Goal: Information Seeking & Learning: Find specific fact

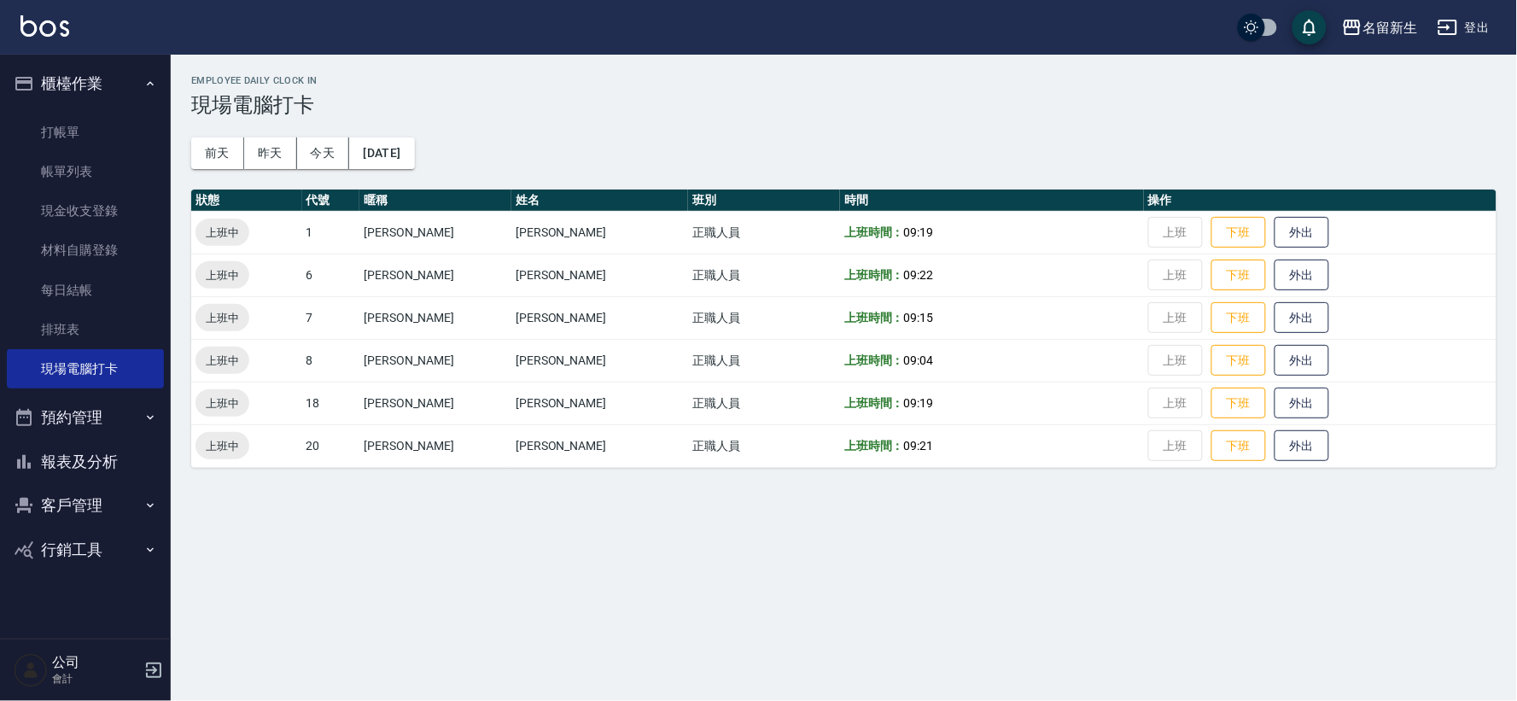
click at [23, 79] on icon "button" at bounding box center [24, 83] width 20 height 20
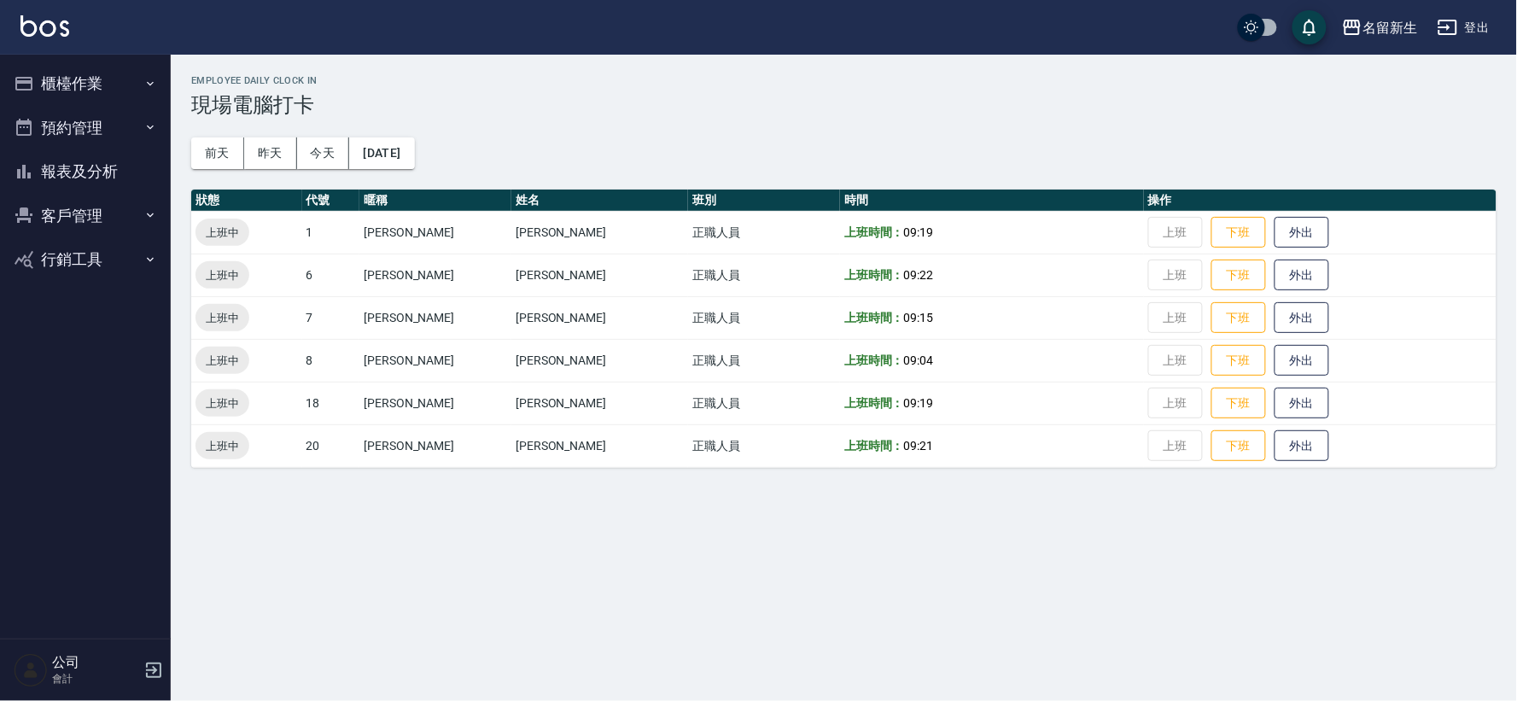
click at [94, 219] on button "客戶管理" at bounding box center [85, 216] width 157 height 44
click at [86, 253] on link "客戶列表" at bounding box center [85, 263] width 157 height 39
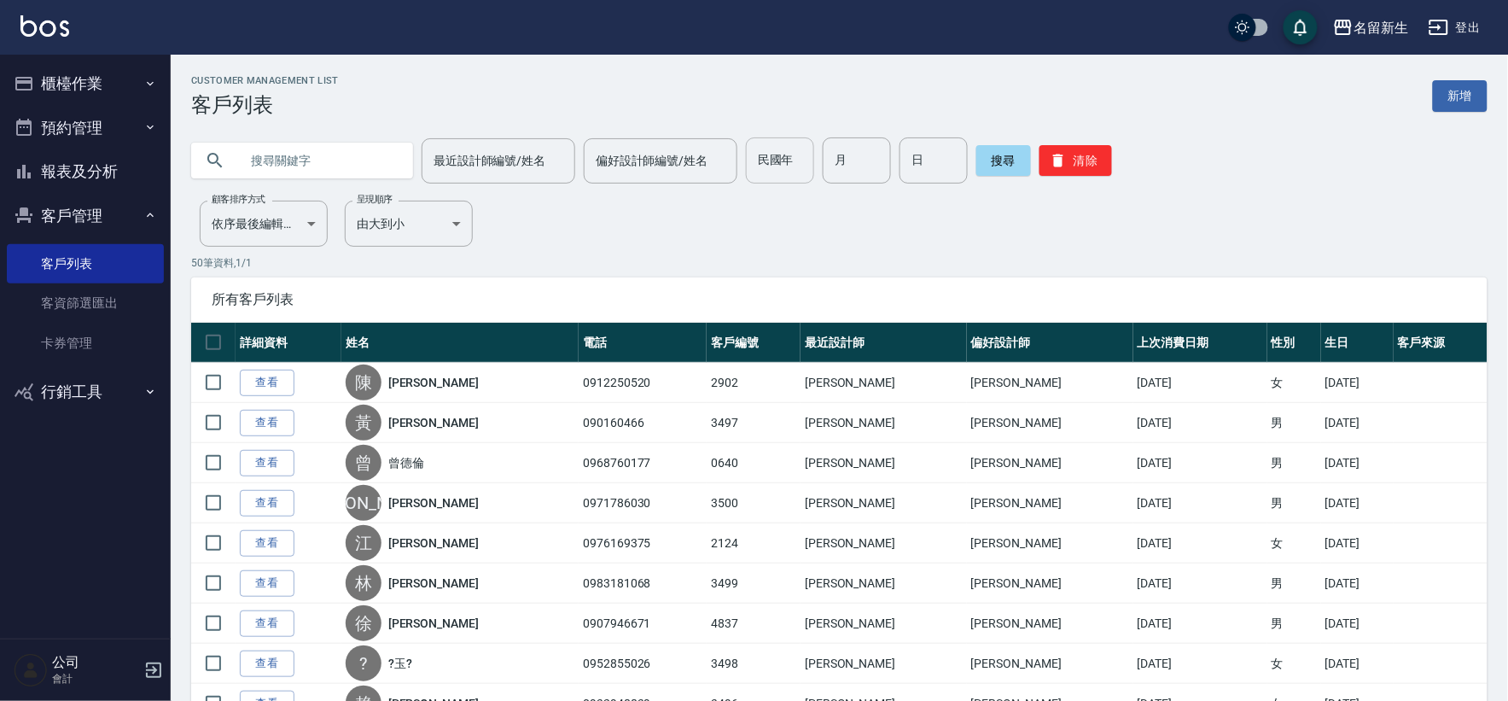
click at [780, 169] on input "民國年" at bounding box center [780, 160] width 68 height 46
type input "81"
type input "03"
type input "11"
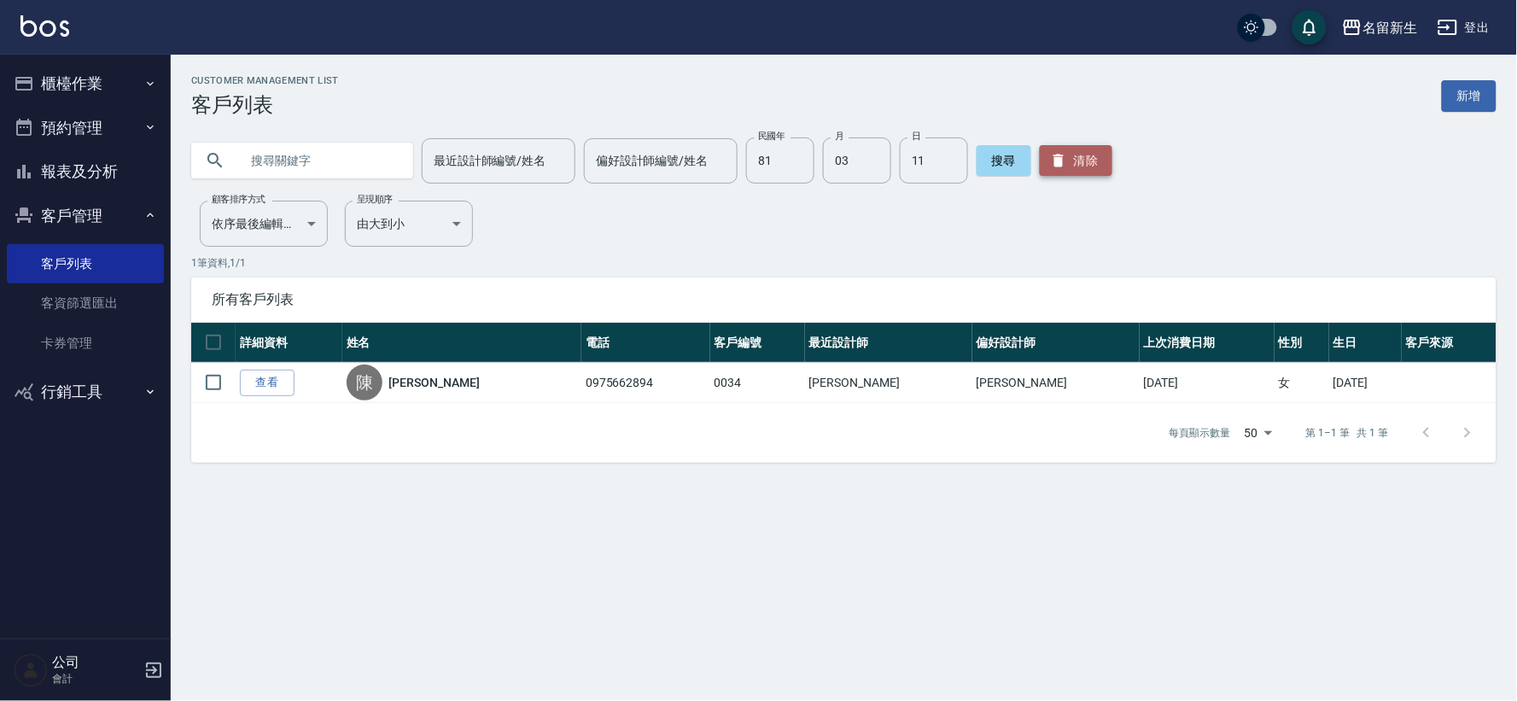
click at [1053, 166] on icon "button" at bounding box center [1058, 161] width 10 height 13
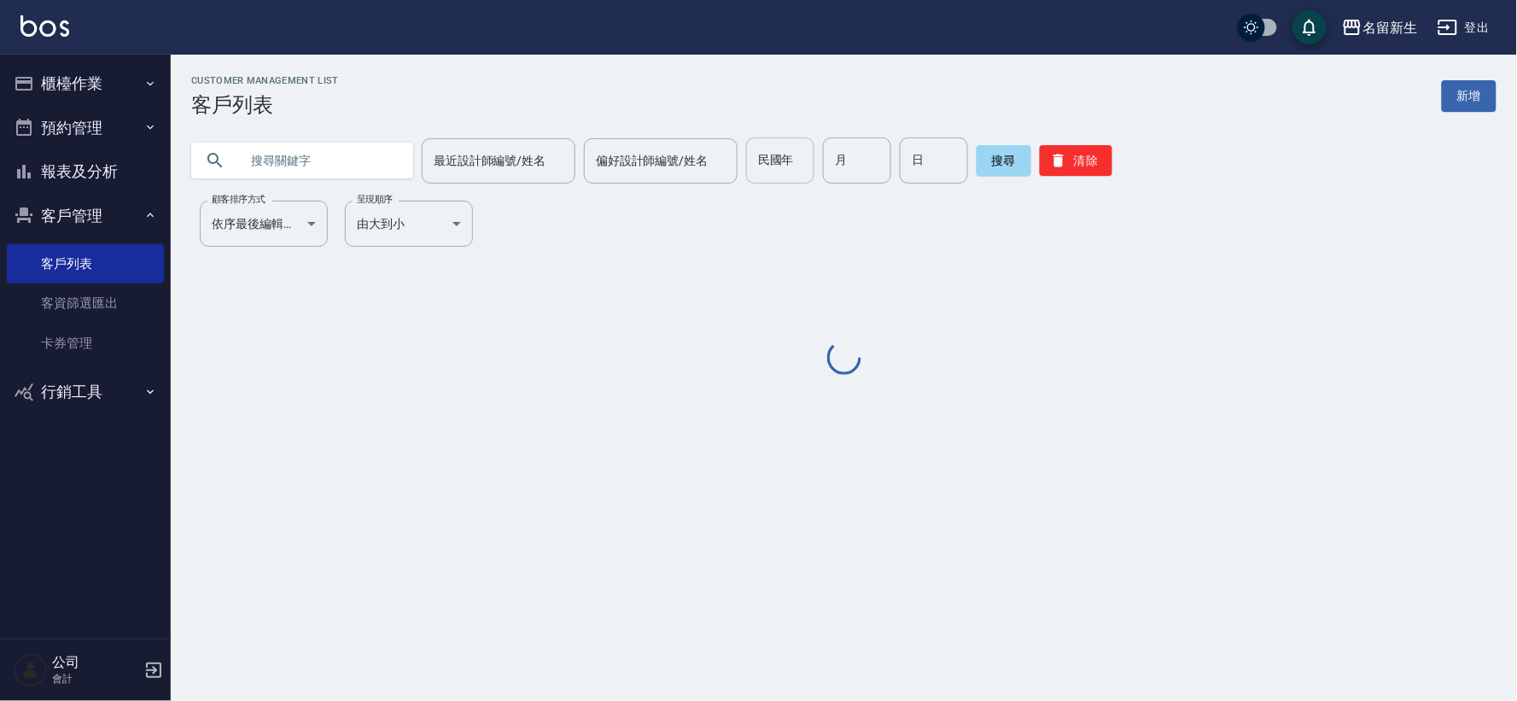
click at [796, 157] on input "民國年" at bounding box center [780, 160] width 68 height 46
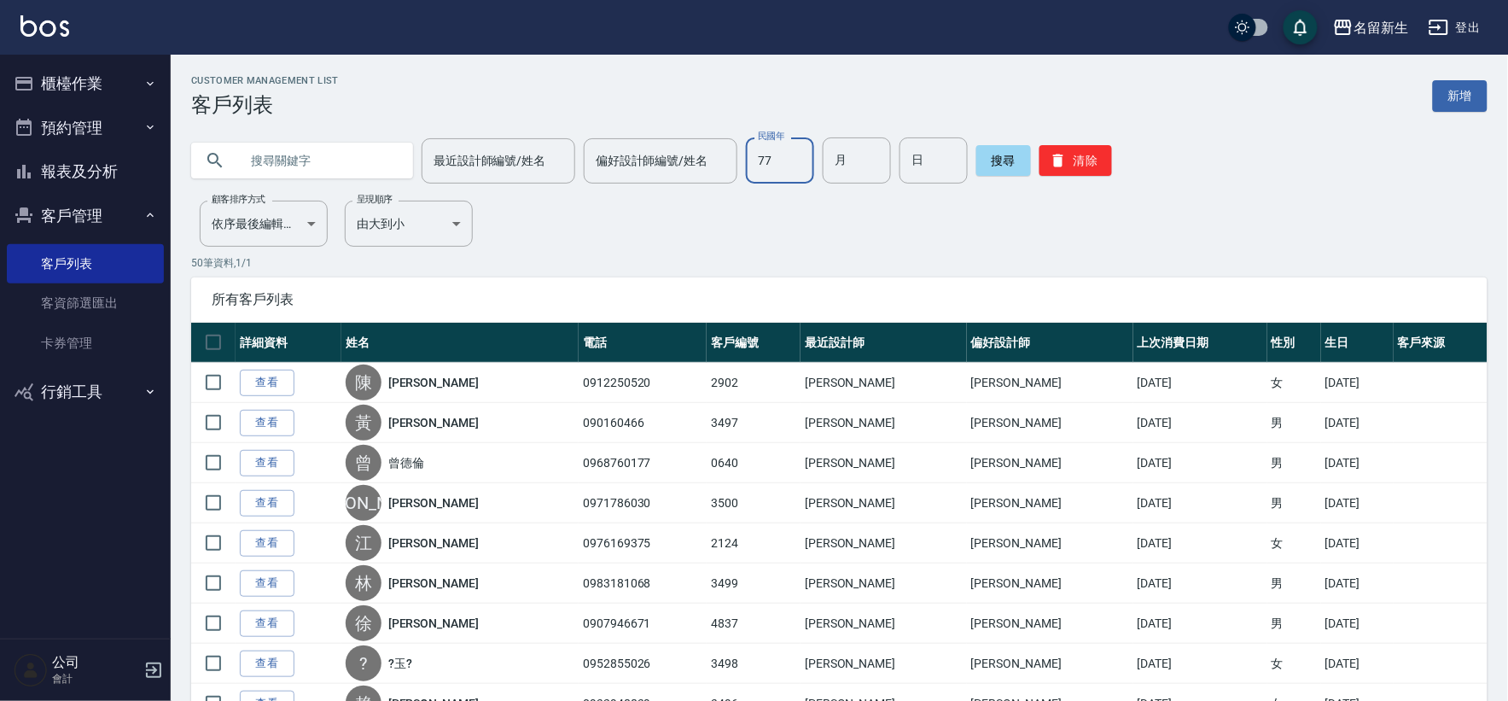
type input "77"
type input "04"
type input "19"
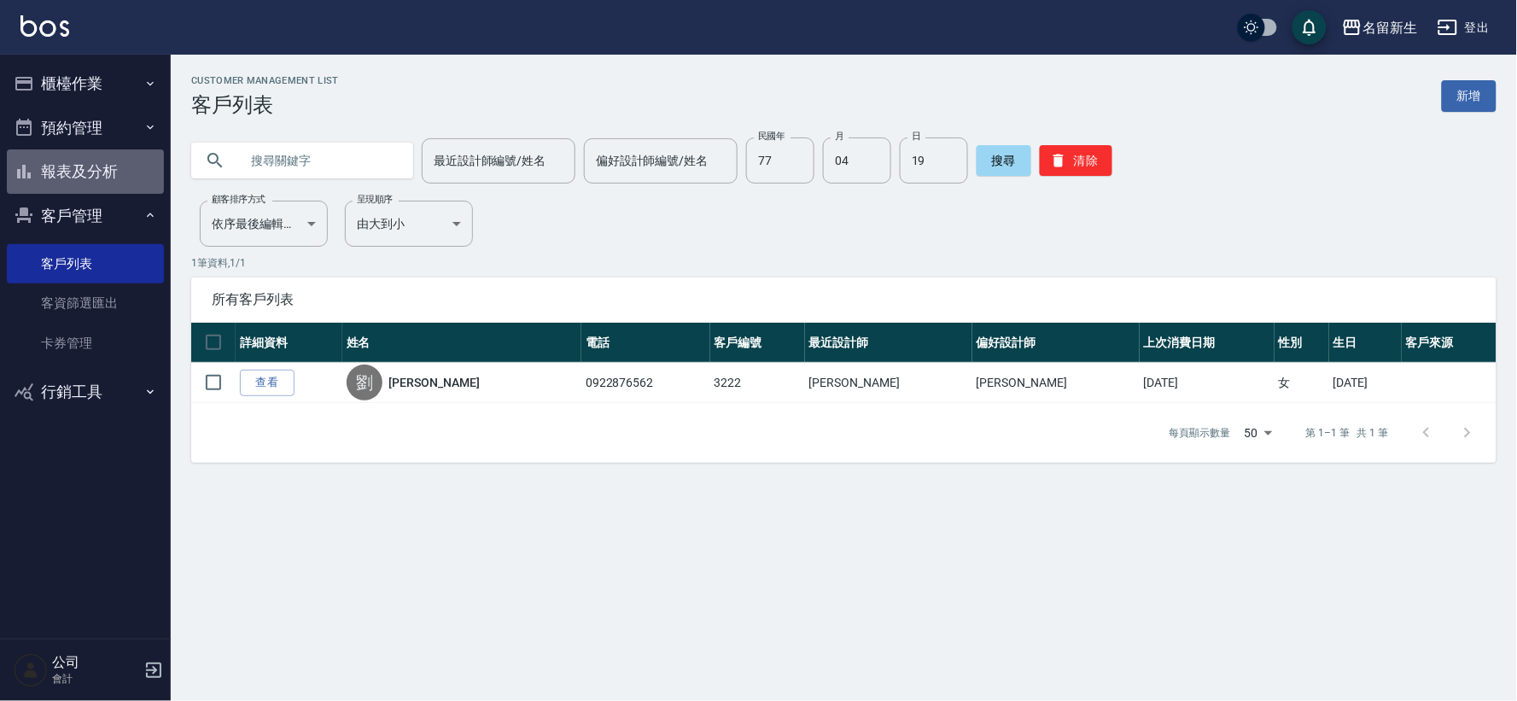
click at [103, 174] on button "報表及分析" at bounding box center [85, 171] width 157 height 44
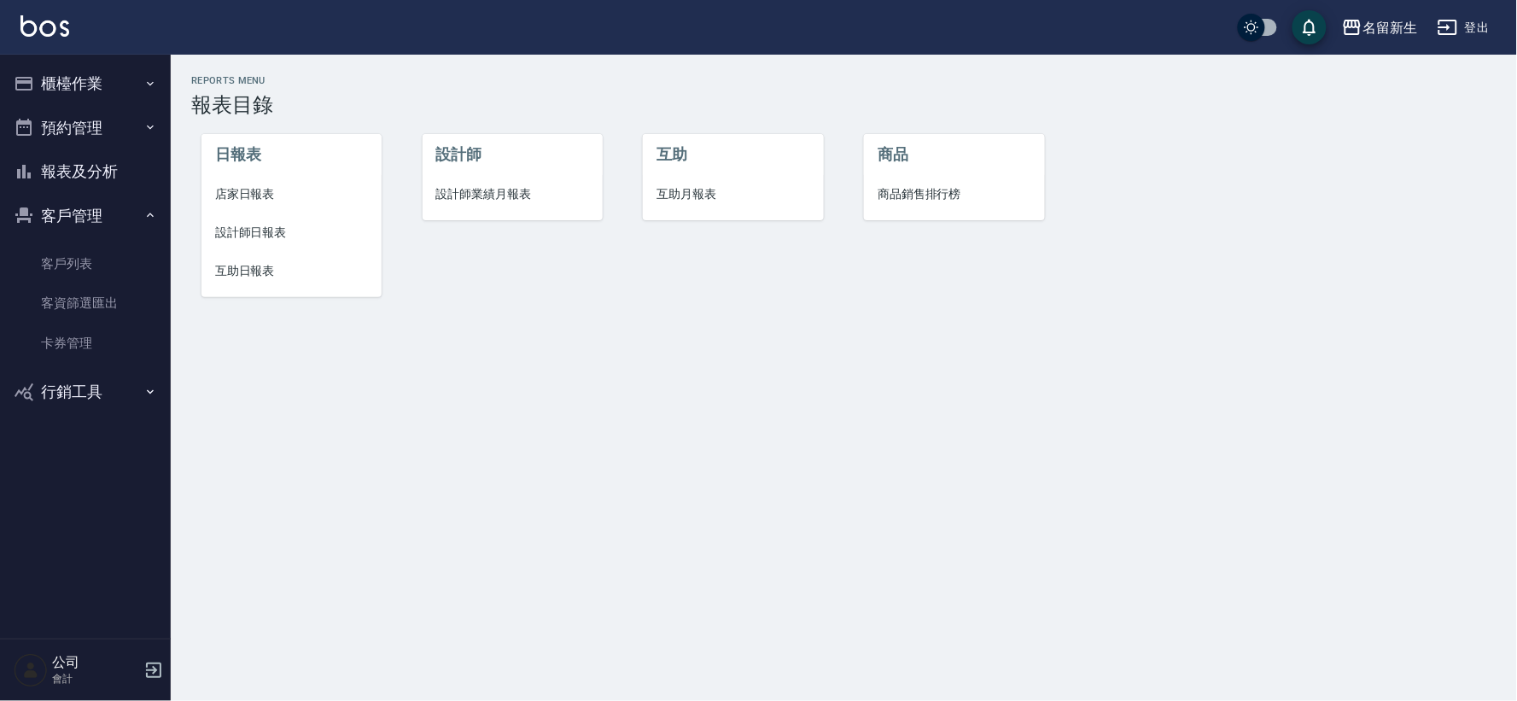
click at [493, 186] on span "設計師業績月報表" at bounding box center [512, 194] width 153 height 18
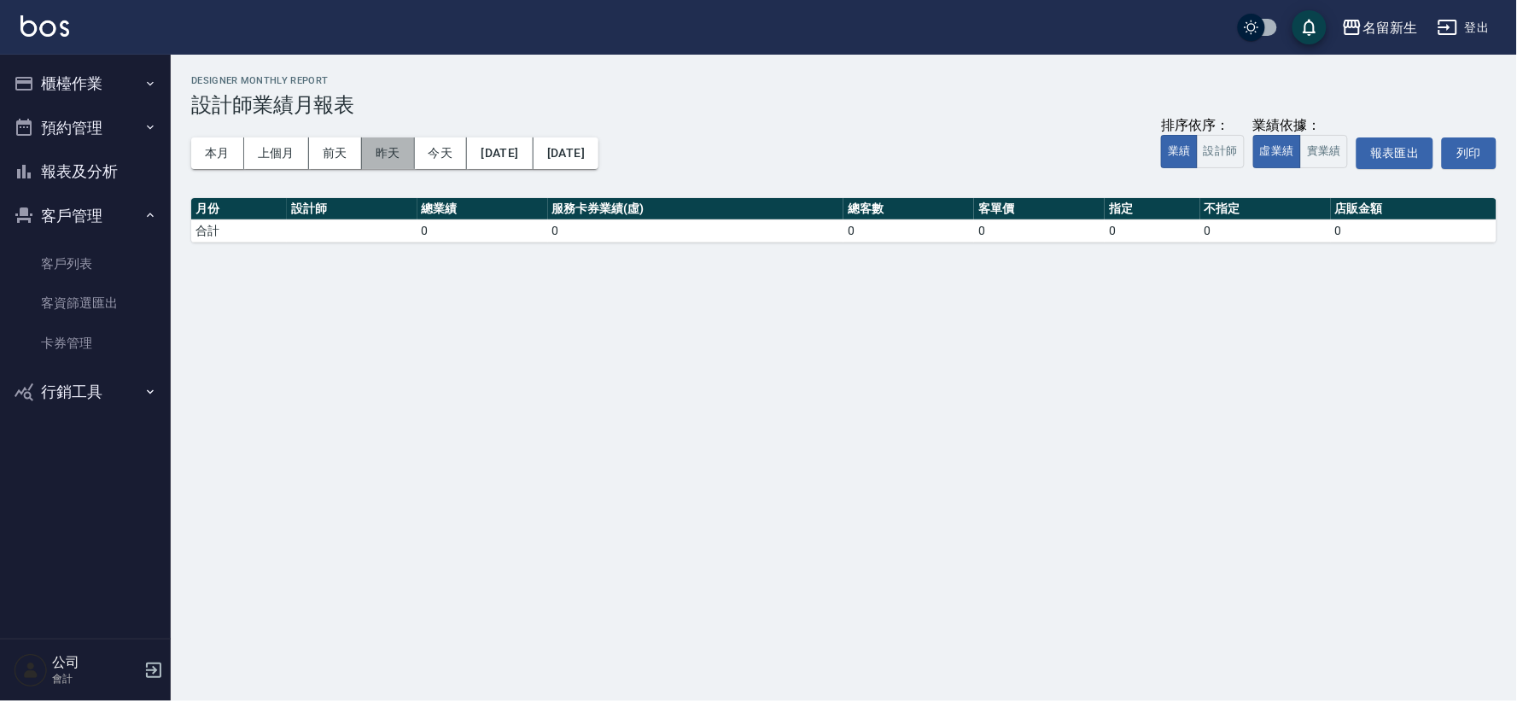
click at [388, 155] on button "昨天" at bounding box center [388, 153] width 53 height 32
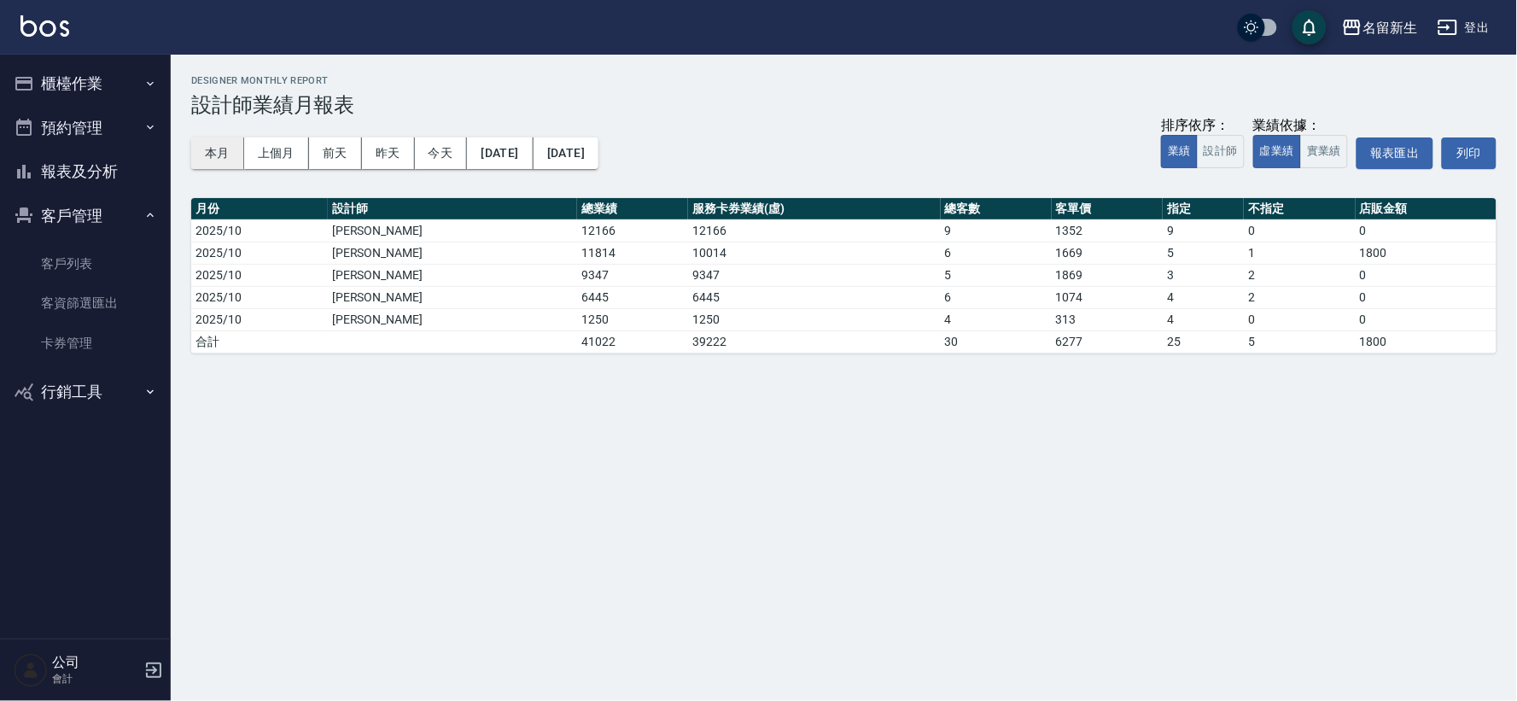
click at [223, 156] on button "本月" at bounding box center [217, 153] width 53 height 32
click at [38, 194] on button "客戶管理" at bounding box center [85, 216] width 157 height 44
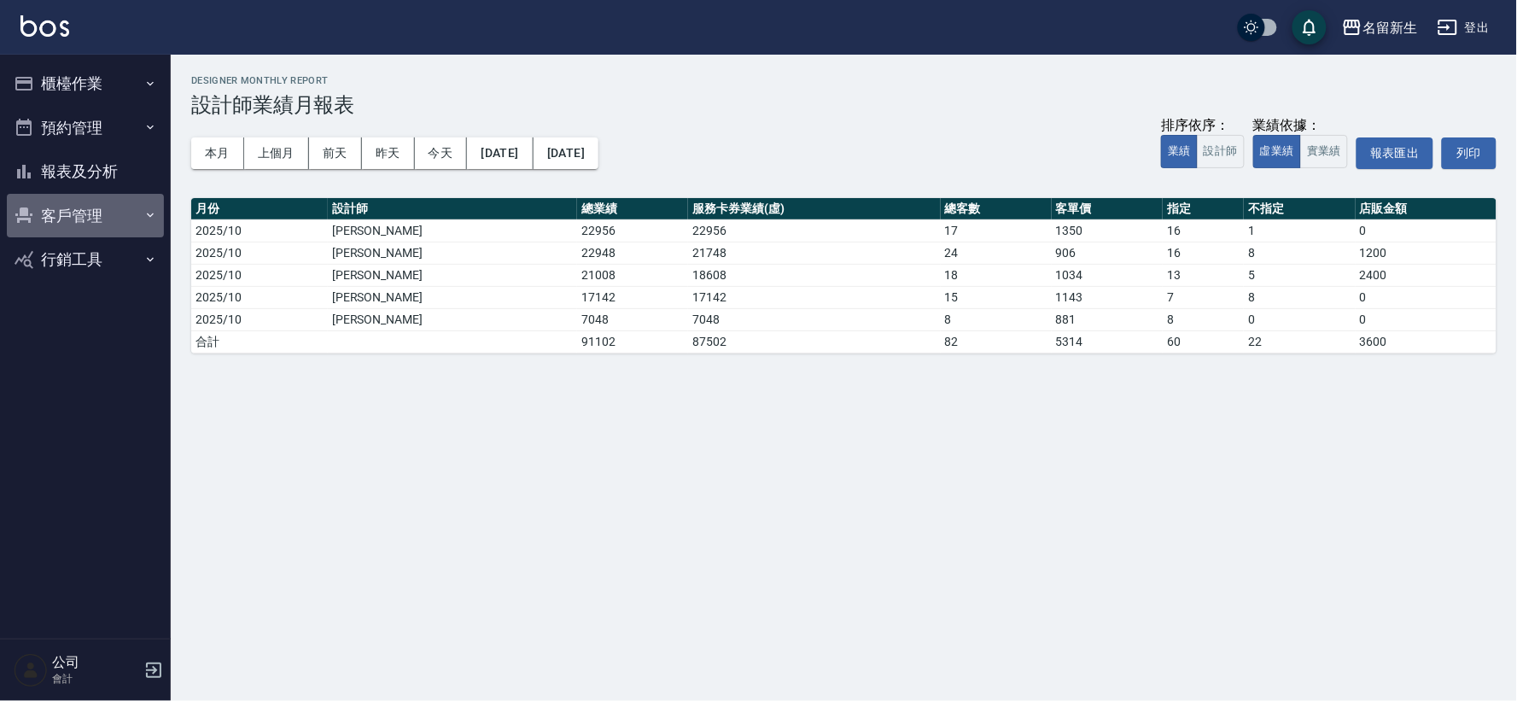
click at [67, 202] on button "客戶管理" at bounding box center [85, 216] width 157 height 44
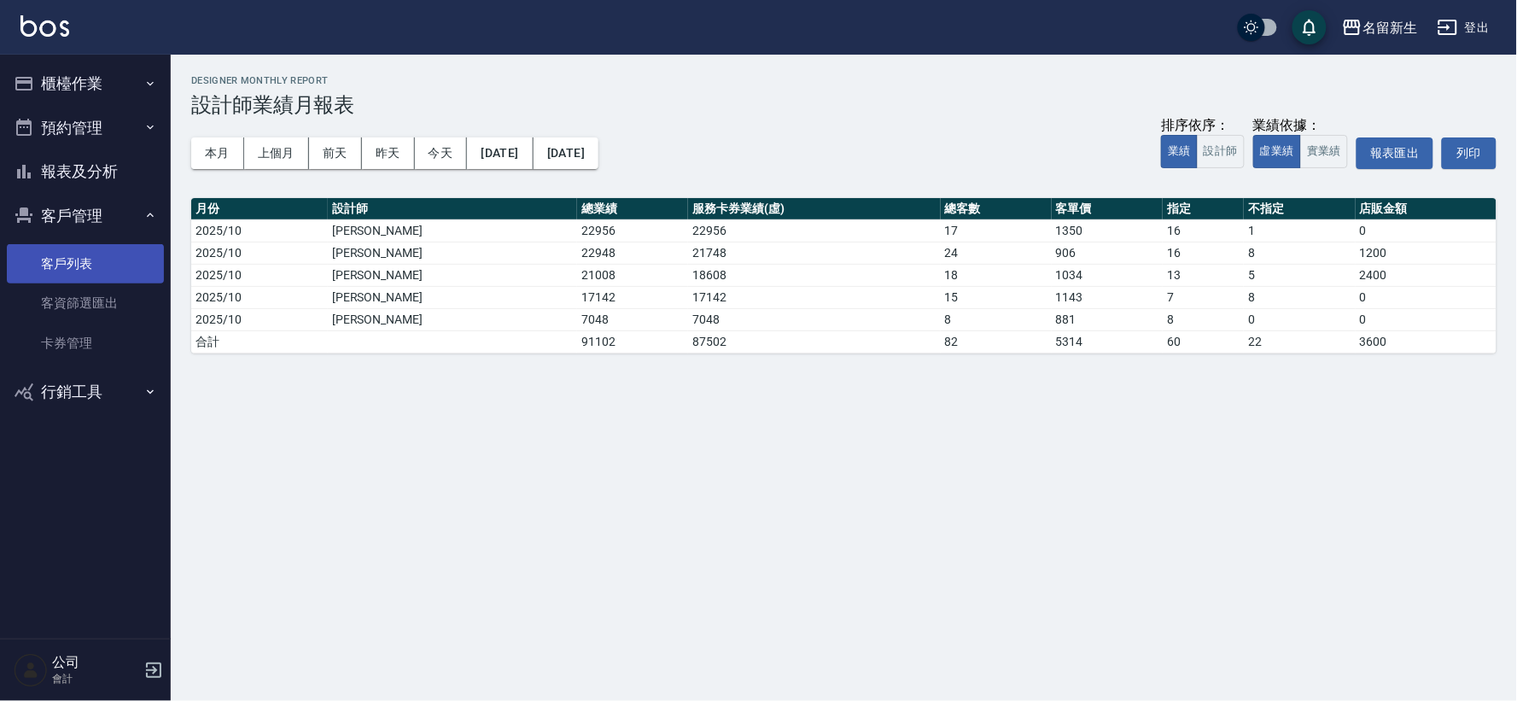
click at [131, 252] on link "客戶列表" at bounding box center [85, 263] width 157 height 39
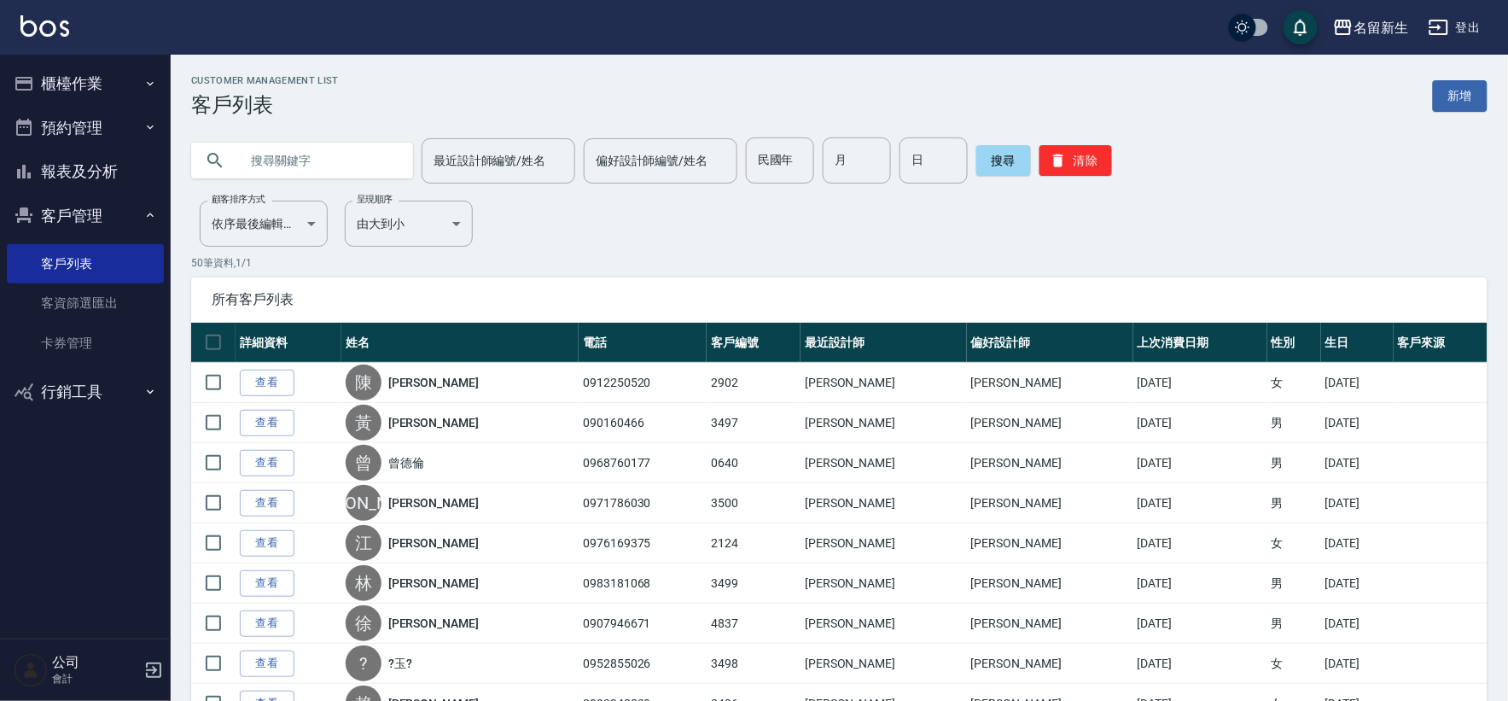
click at [303, 151] on input "text" at bounding box center [319, 160] width 160 height 46
type input "[PERSON_NAME]"
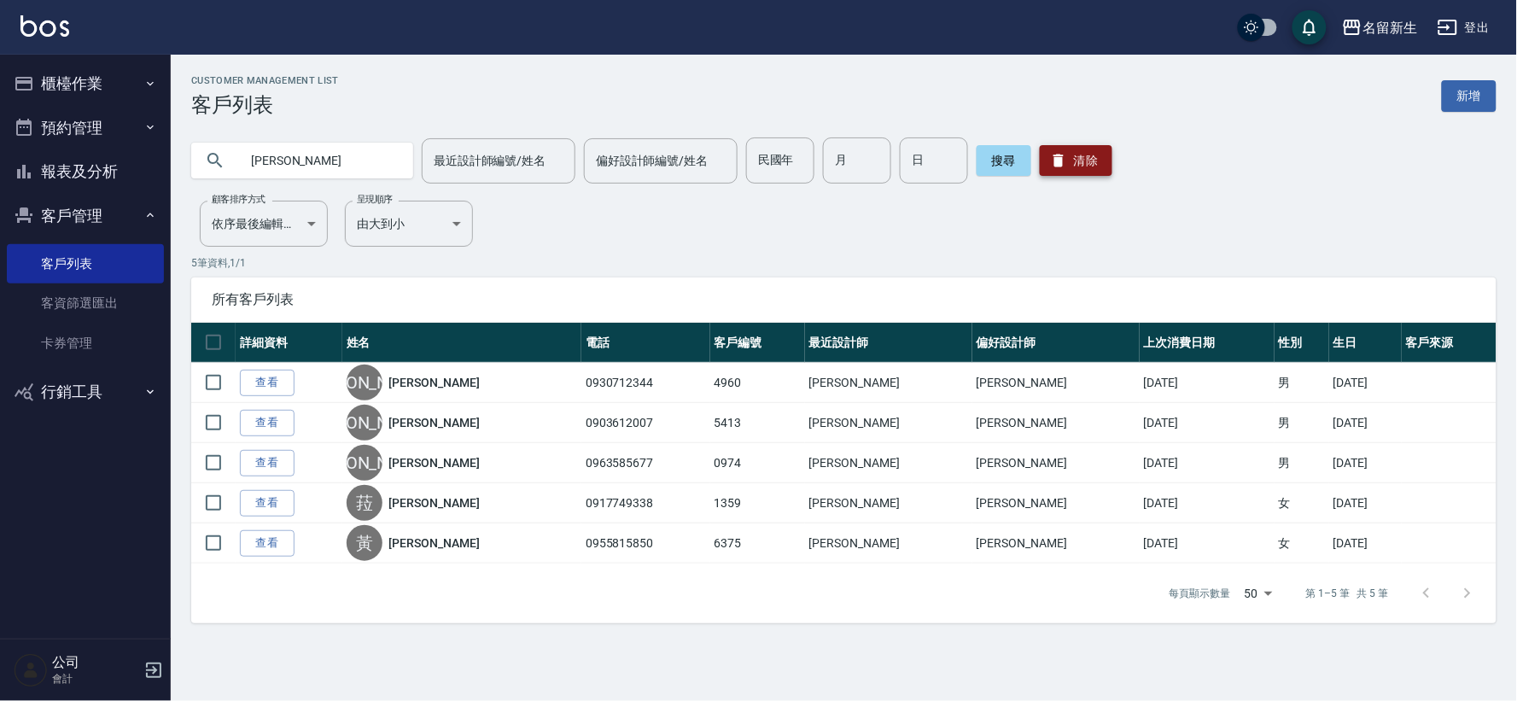
click at [1067, 164] on button "清除" at bounding box center [1076, 160] width 73 height 31
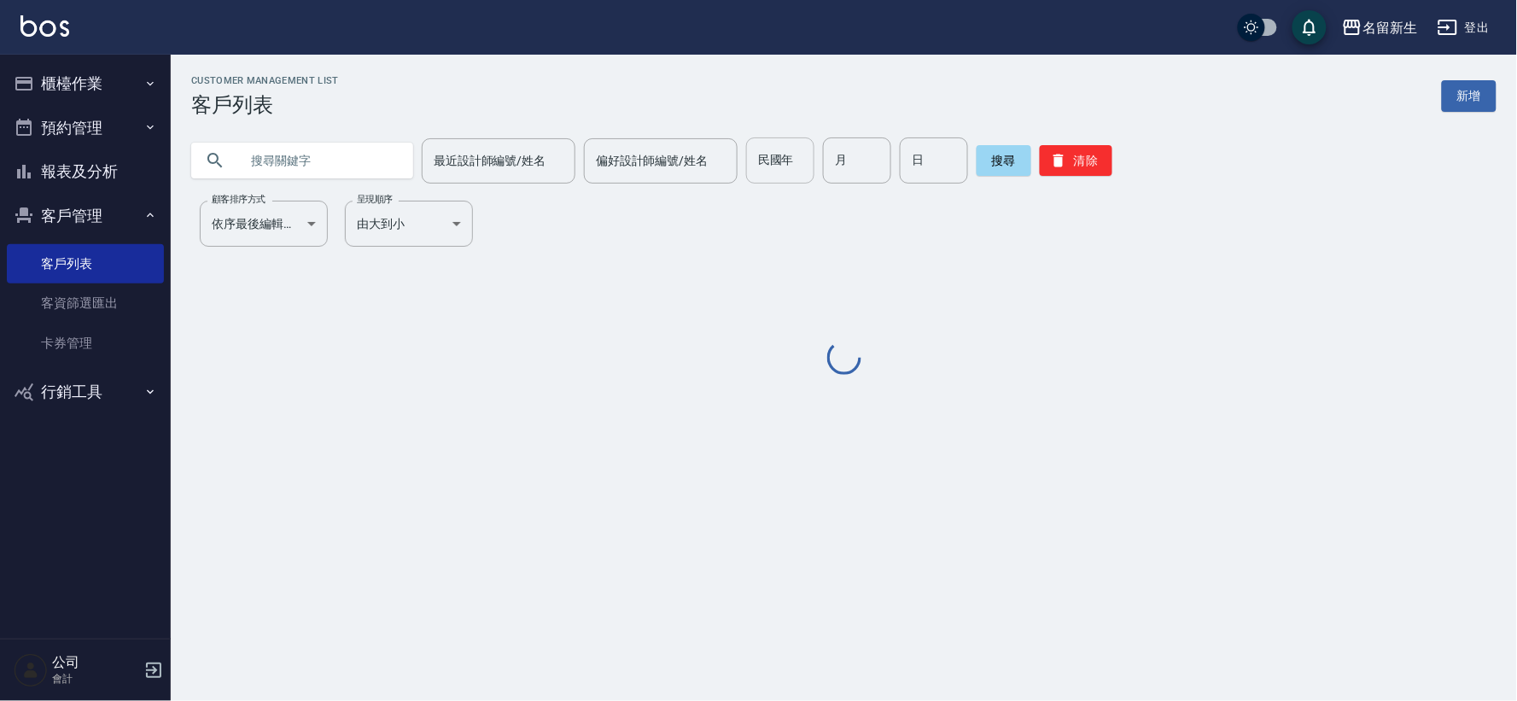
click at [775, 168] on input "民國年" at bounding box center [780, 160] width 68 height 46
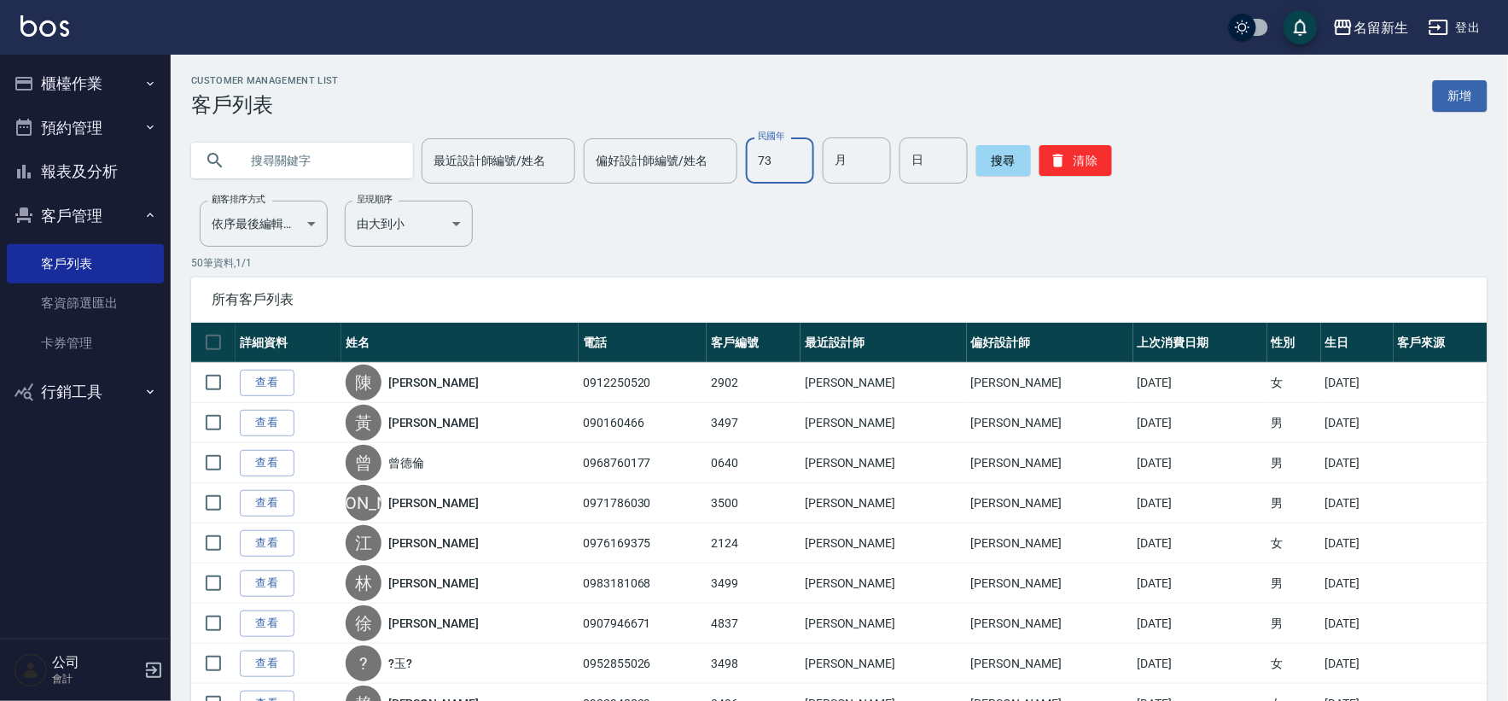
type input "73"
type input "05"
type input "10"
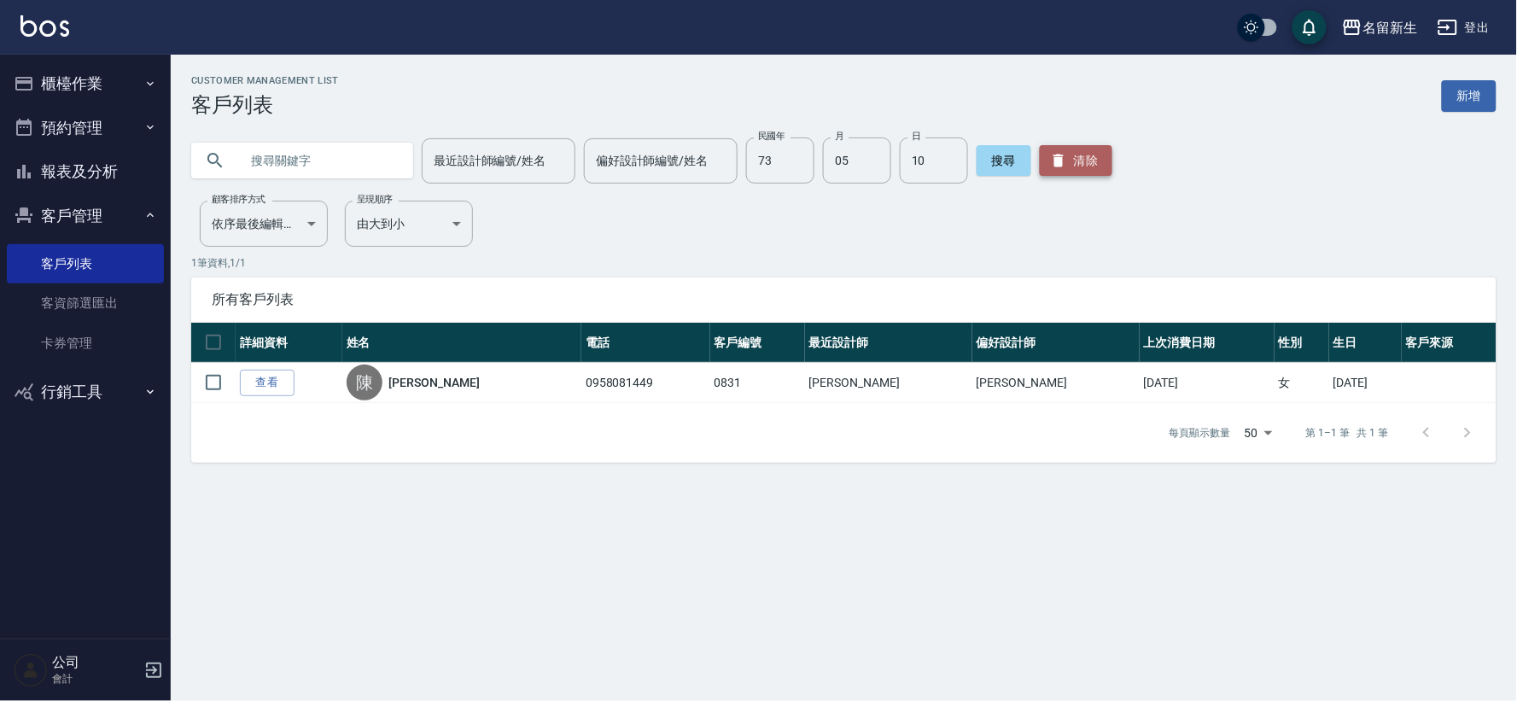
click at [1051, 163] on icon "button" at bounding box center [1058, 160] width 17 height 17
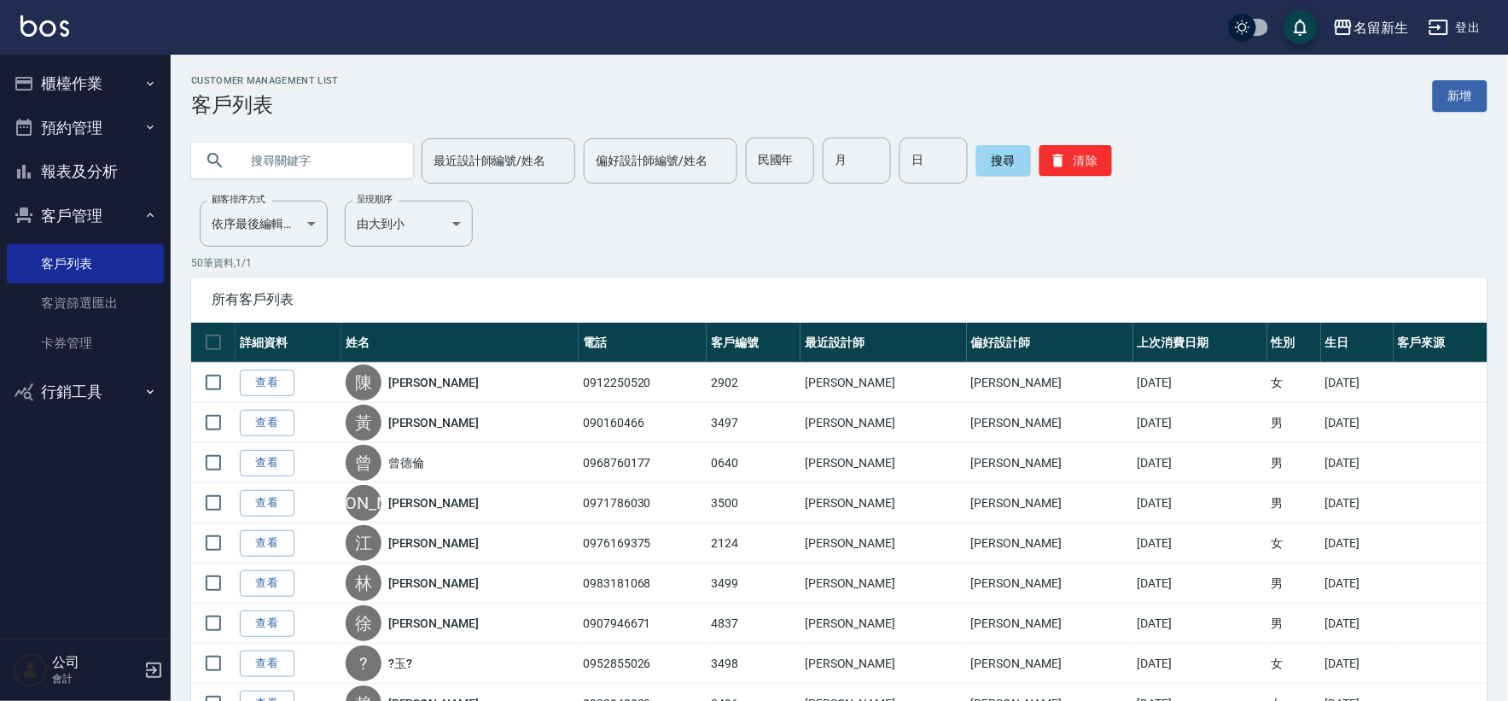
click at [89, 210] on button "客戶管理" at bounding box center [85, 216] width 157 height 44
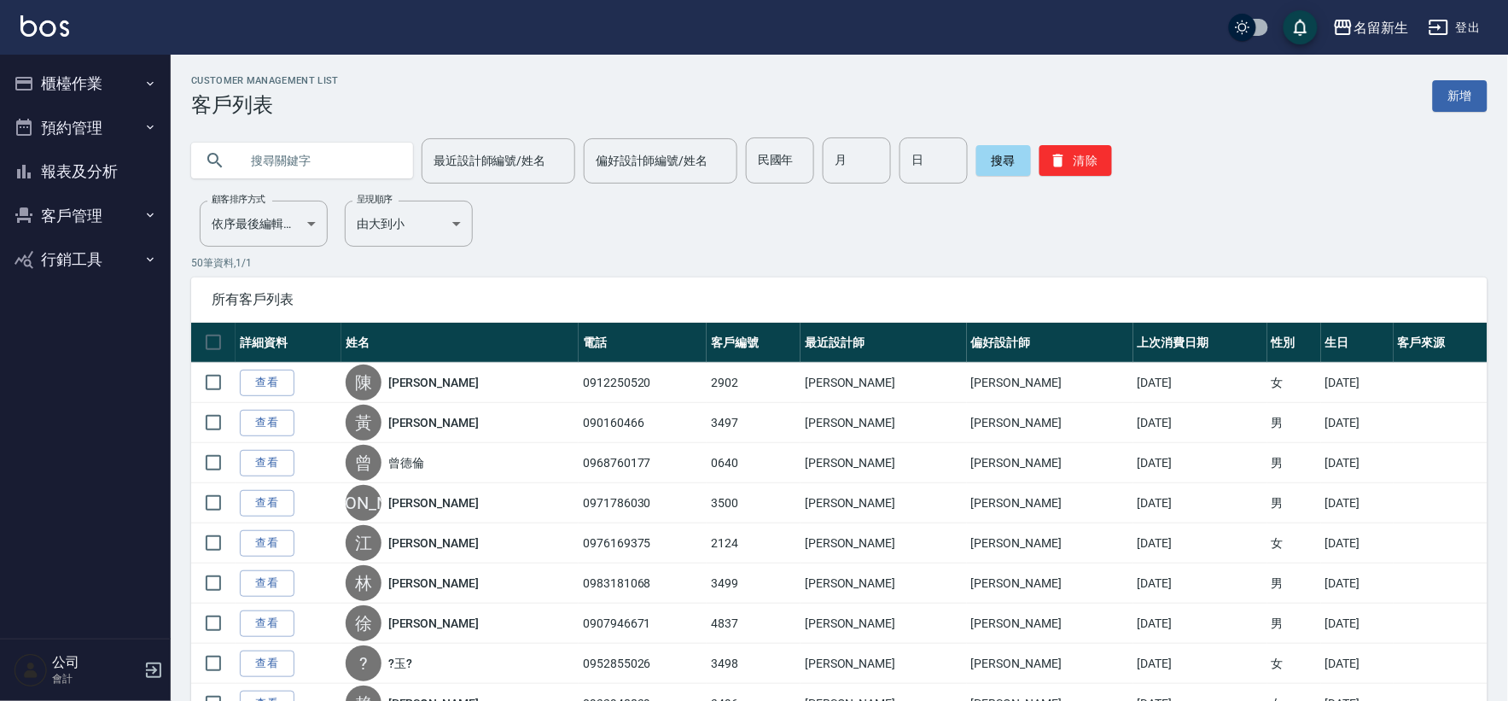
click at [67, 85] on button "櫃檯作業" at bounding box center [85, 83] width 157 height 44
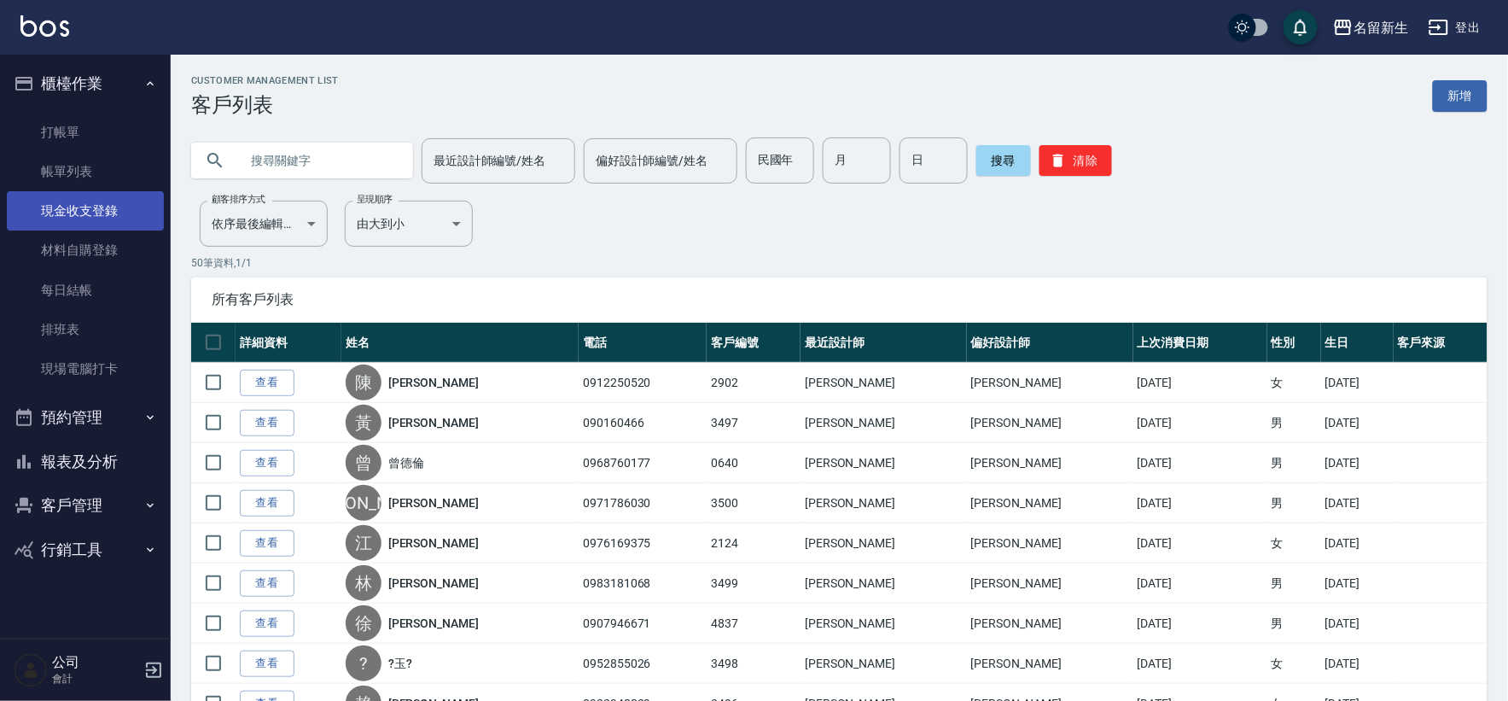
click at [87, 200] on link "現金收支登錄" at bounding box center [85, 210] width 157 height 39
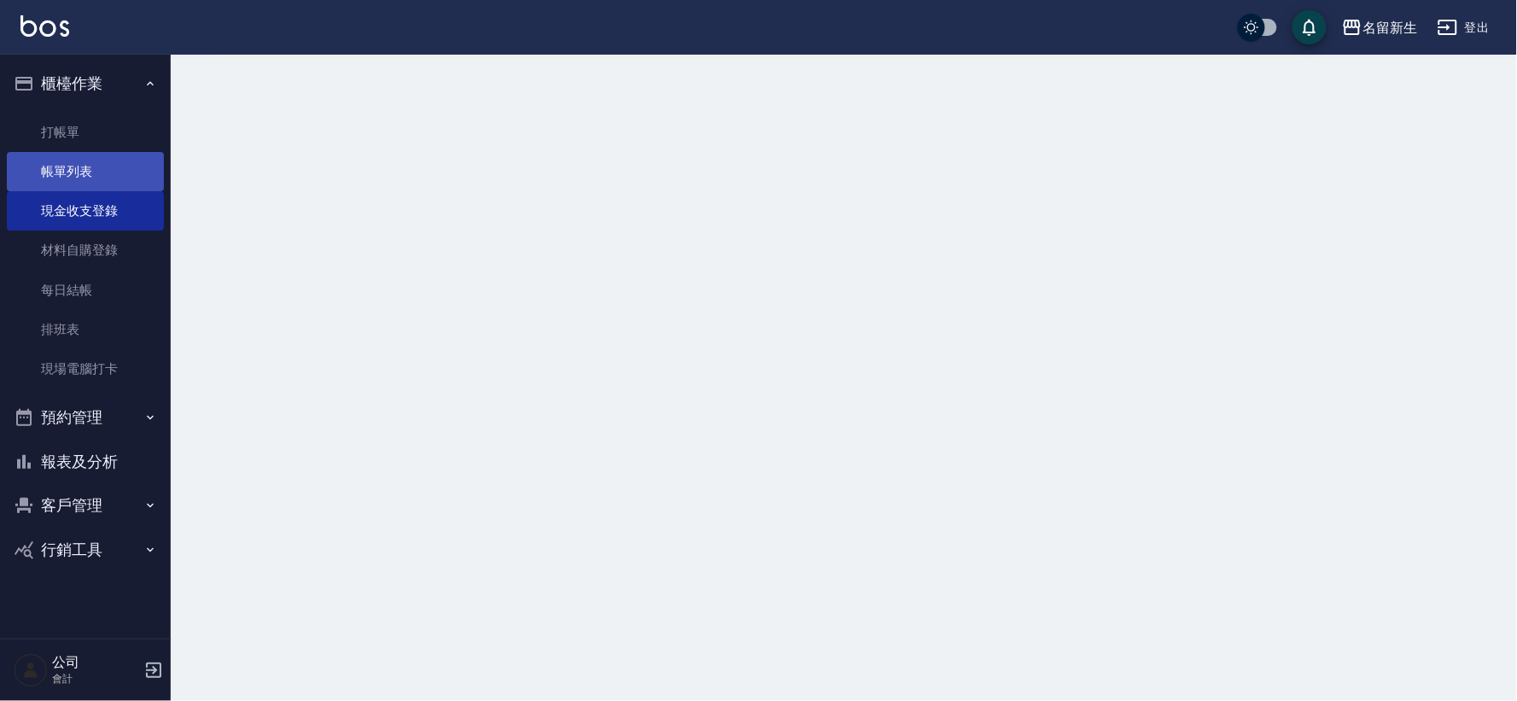
click at [91, 171] on link "帳單列表" at bounding box center [85, 171] width 157 height 39
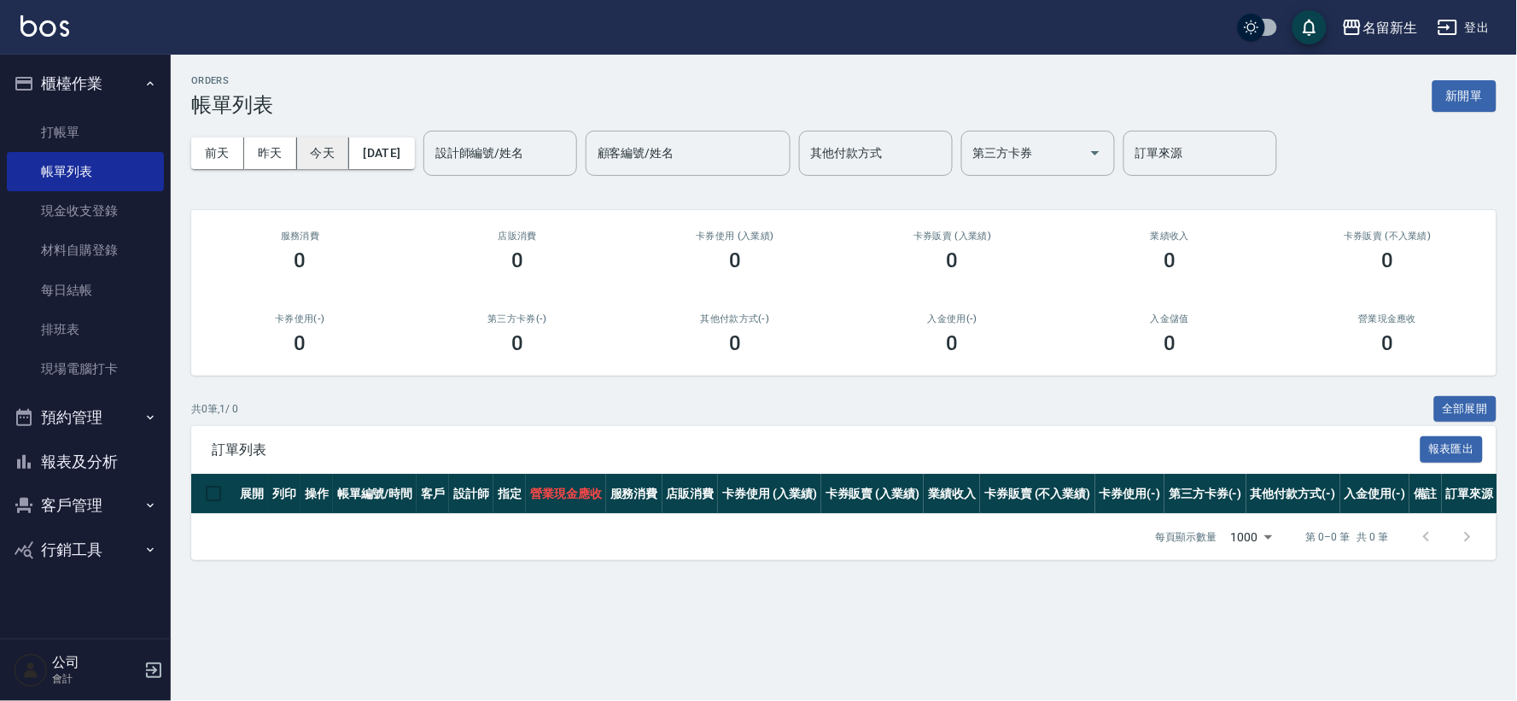
click at [277, 152] on button "昨天" at bounding box center [270, 153] width 53 height 32
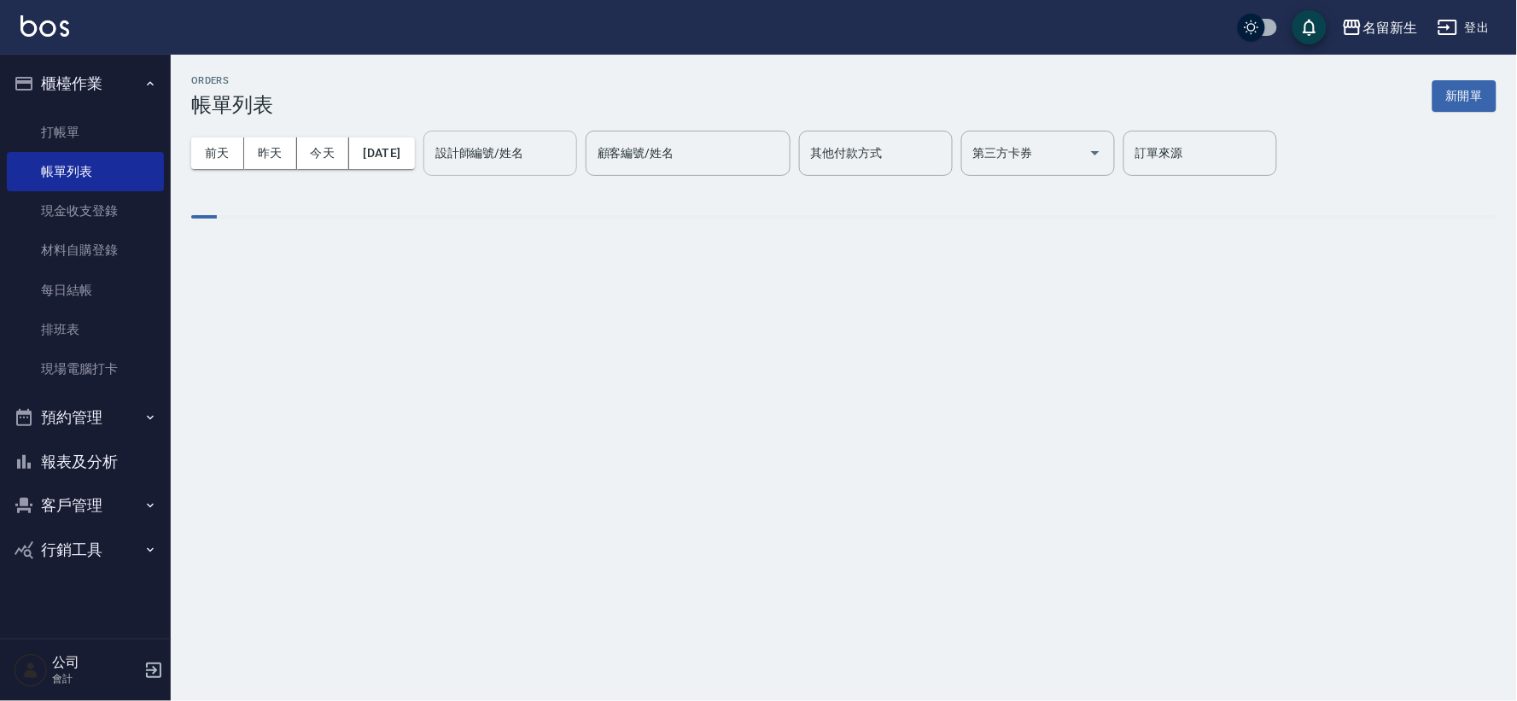
click at [515, 139] on input "設計師編號/姓名" at bounding box center [500, 153] width 138 height 30
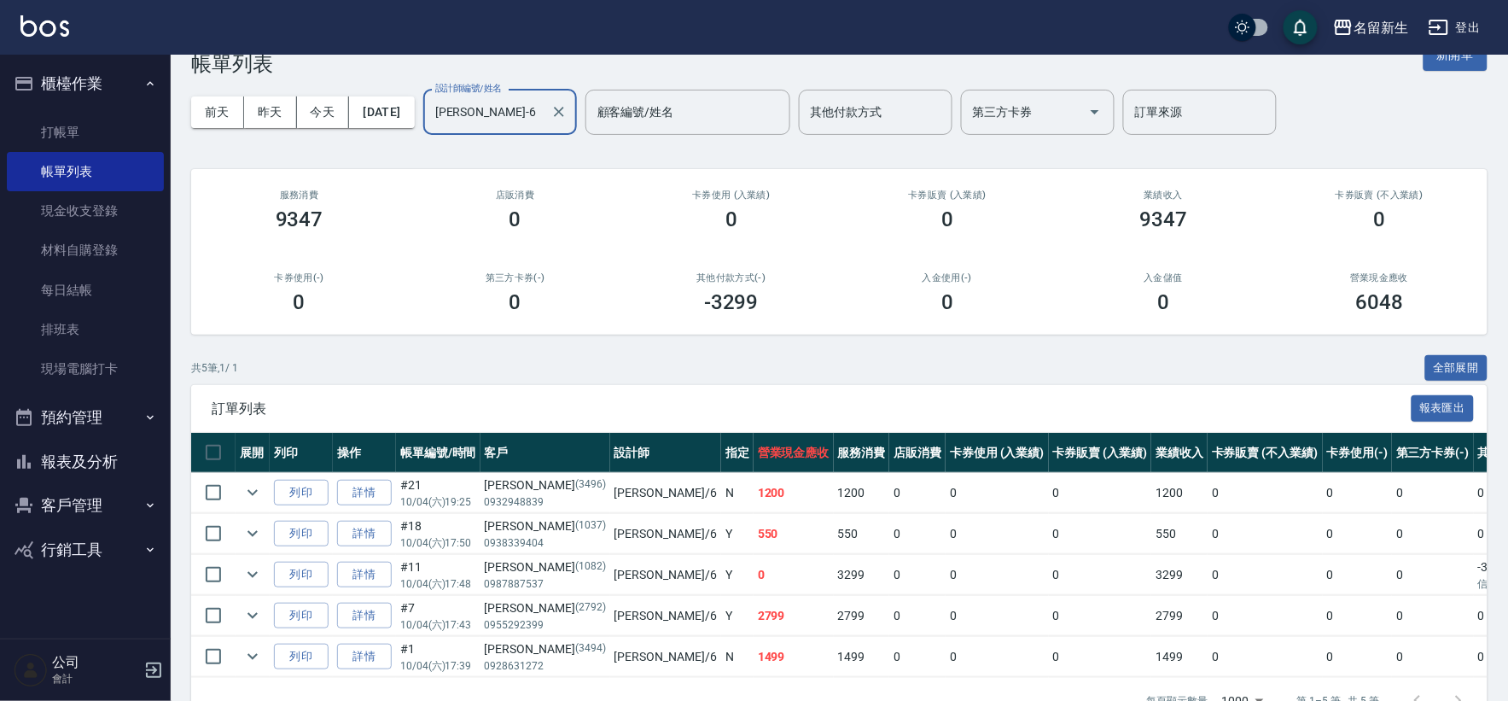
scroll to position [99, 0]
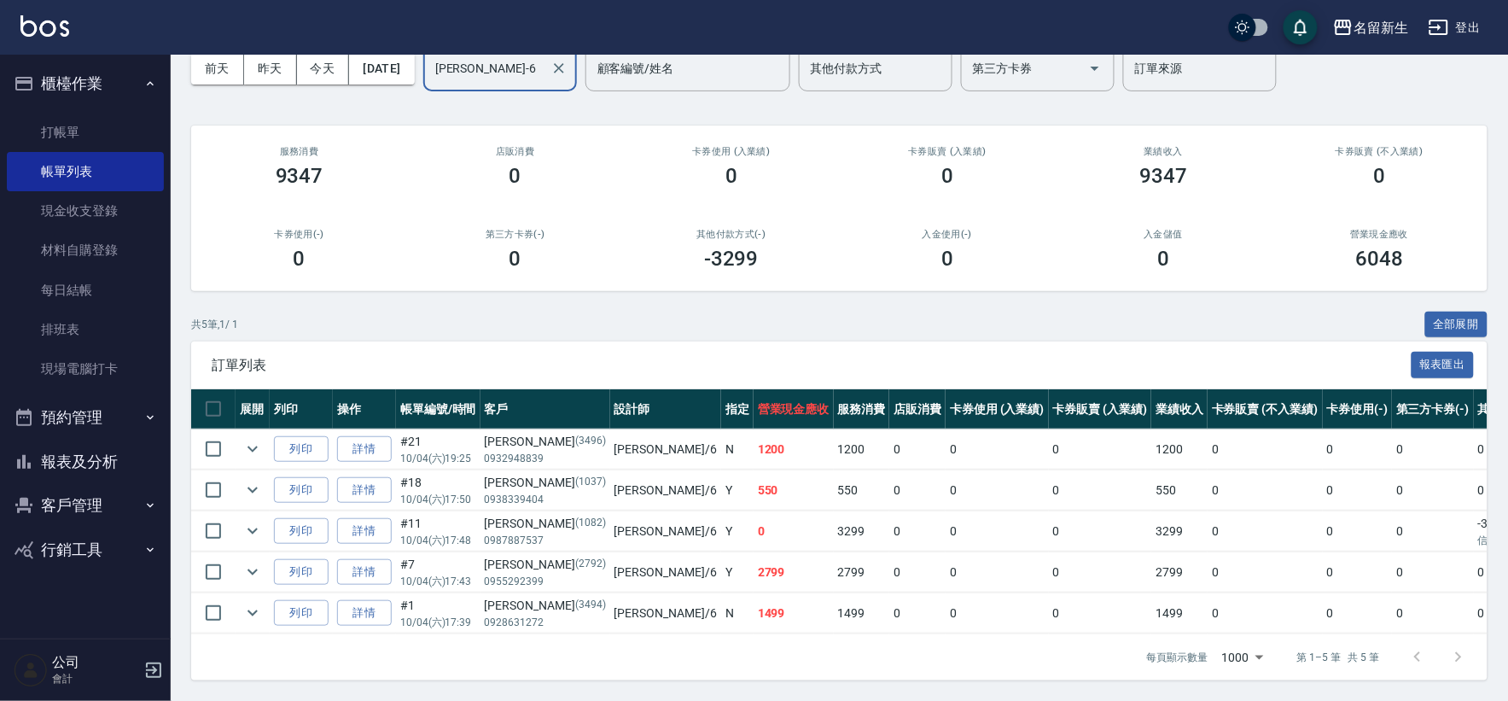
type input "[PERSON_NAME]-6"
click at [86, 69] on button "櫃檯作業" at bounding box center [85, 83] width 157 height 44
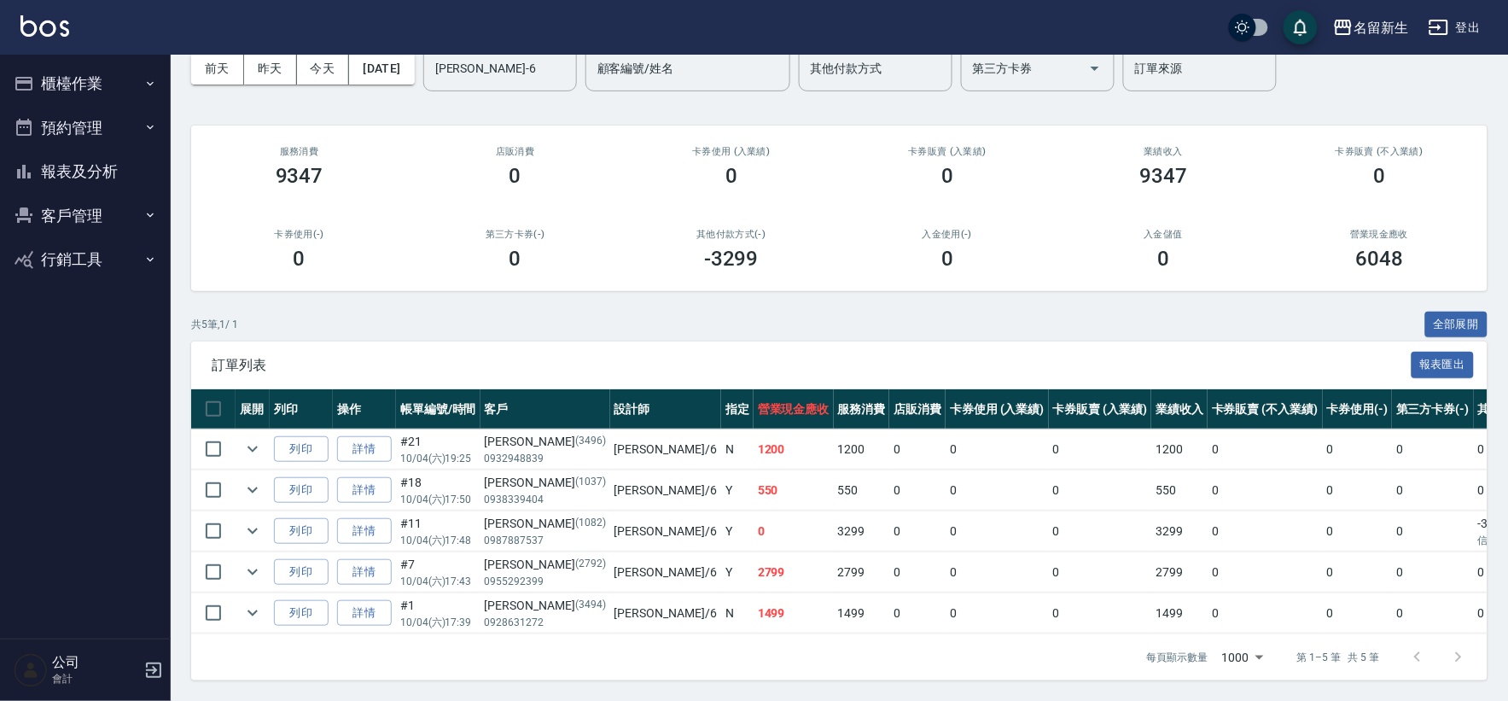
click at [83, 206] on button "客戶管理" at bounding box center [85, 216] width 157 height 44
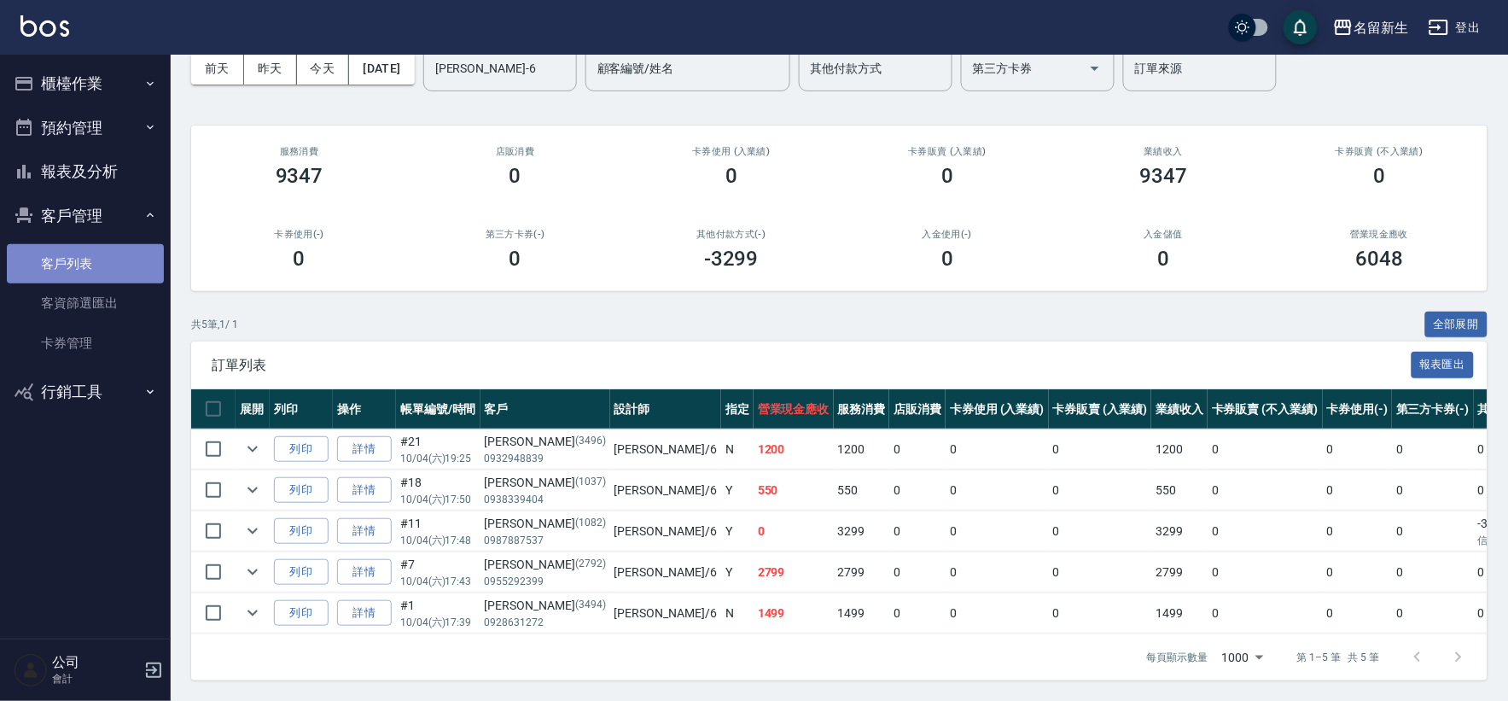
click at [77, 254] on link "客戶列表" at bounding box center [85, 263] width 157 height 39
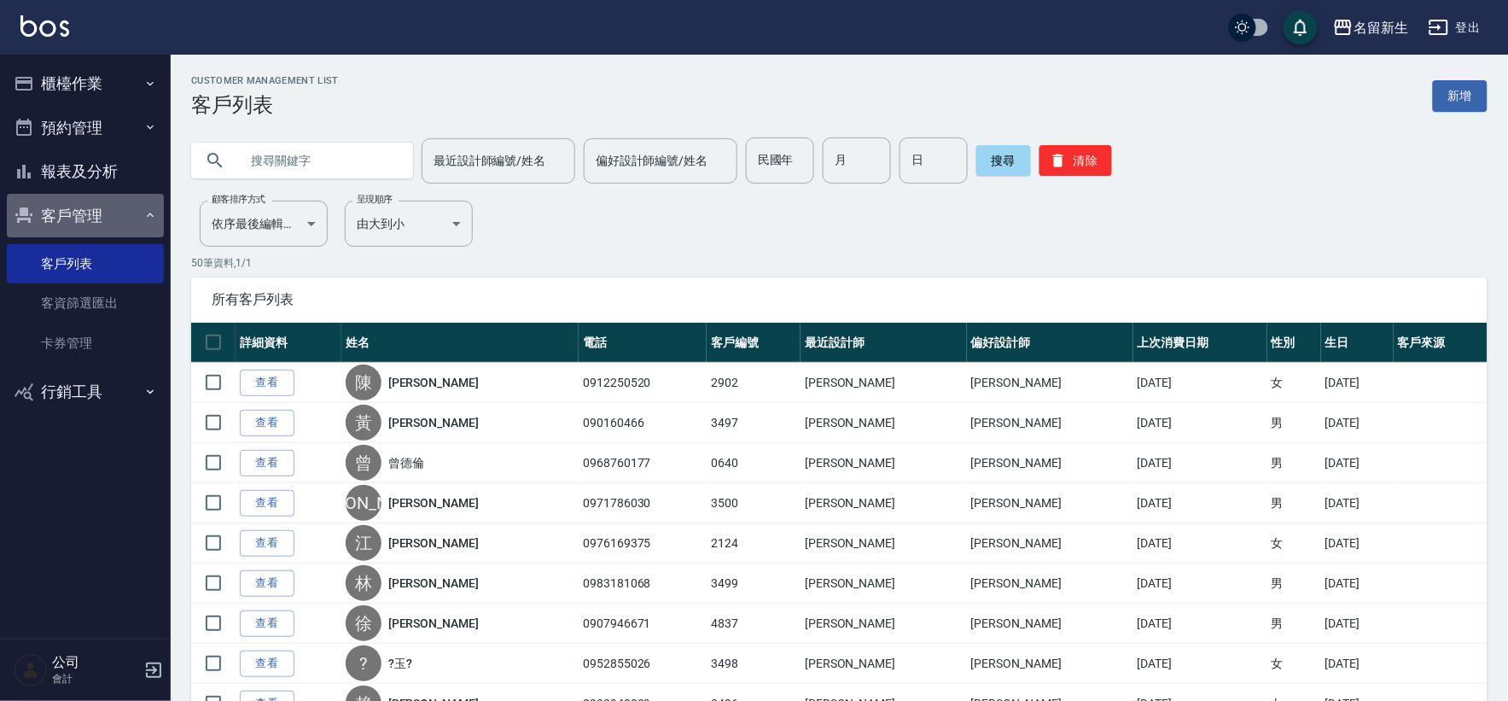
click at [62, 214] on button "客戶管理" at bounding box center [85, 216] width 157 height 44
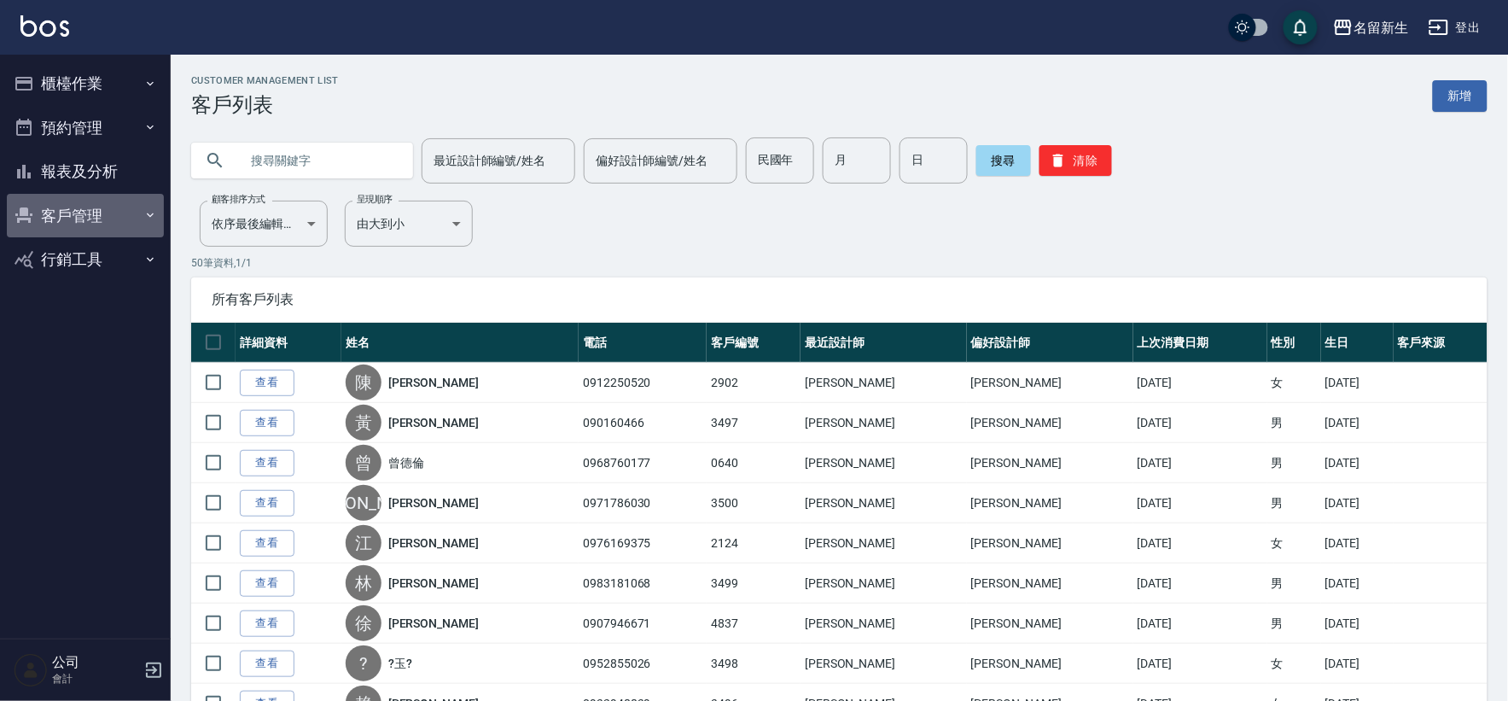
click at [111, 216] on button "客戶管理" at bounding box center [85, 216] width 157 height 44
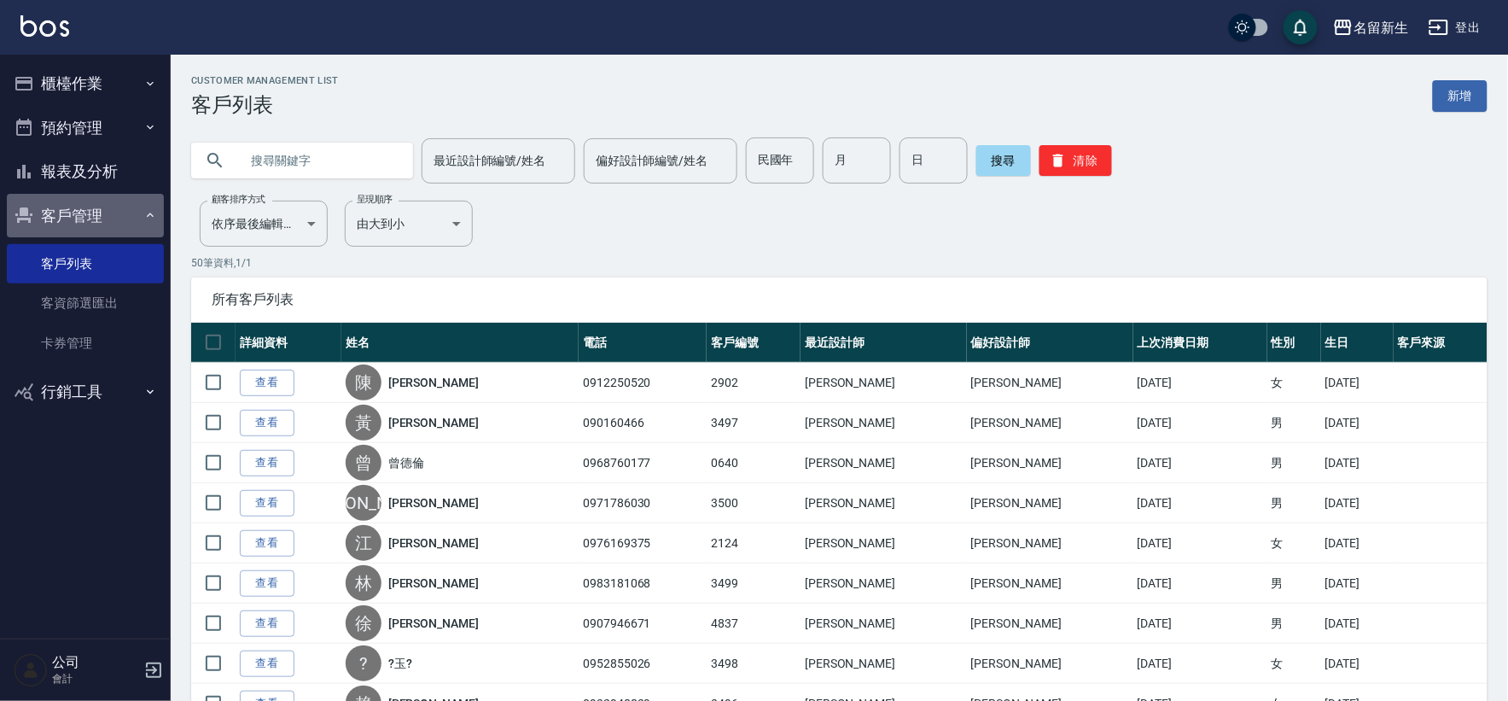
click at [96, 214] on button "客戶管理" at bounding box center [85, 216] width 157 height 44
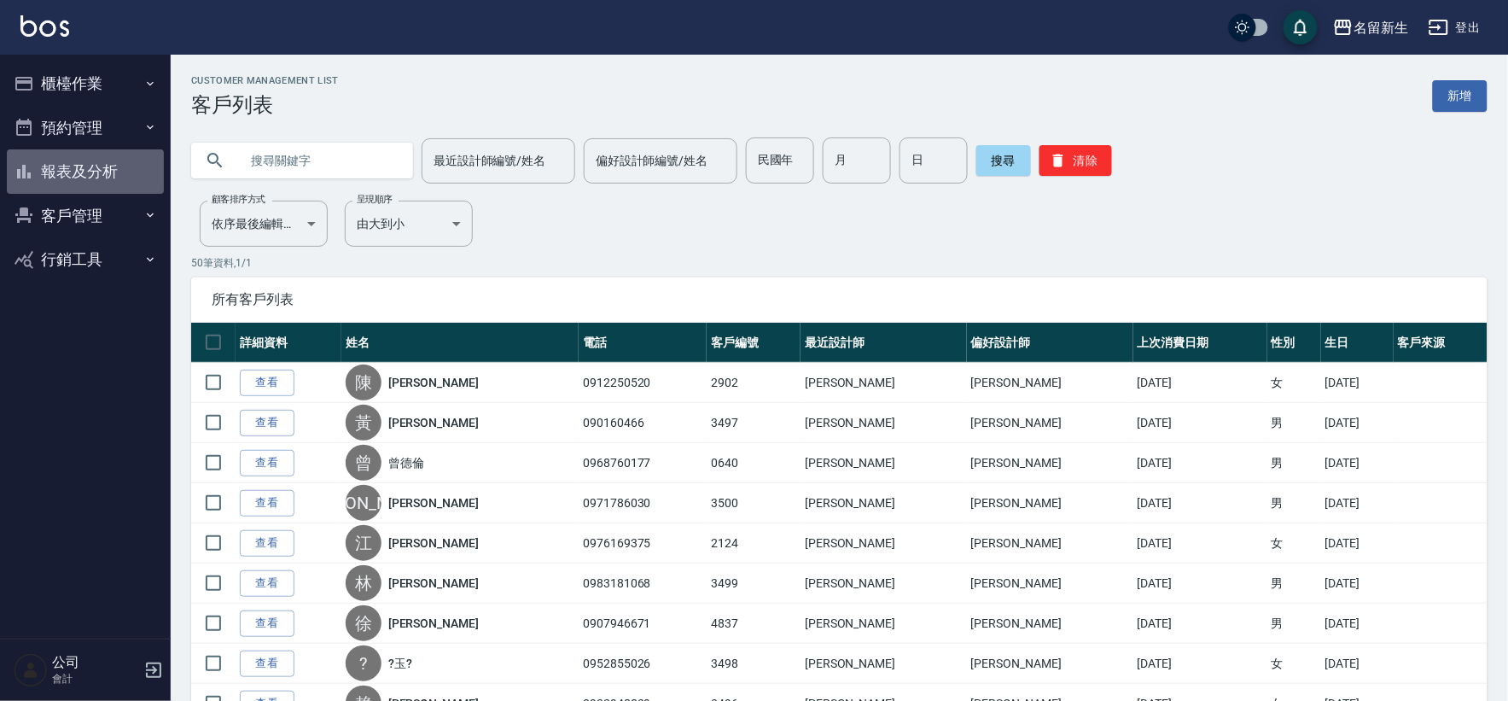
click at [89, 178] on button "報表及分析" at bounding box center [85, 171] width 157 height 44
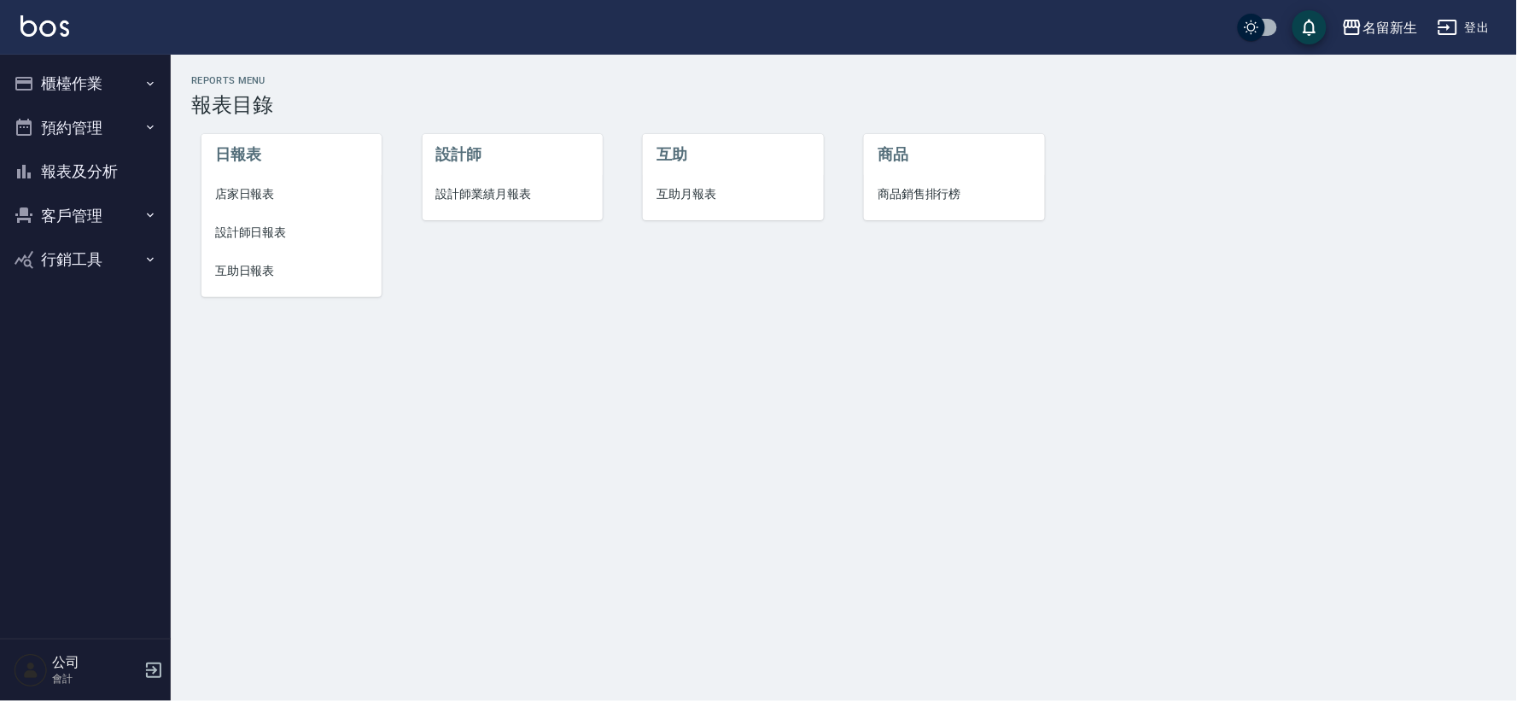
click at [261, 240] on span "設計師日報表" at bounding box center [291, 233] width 153 height 18
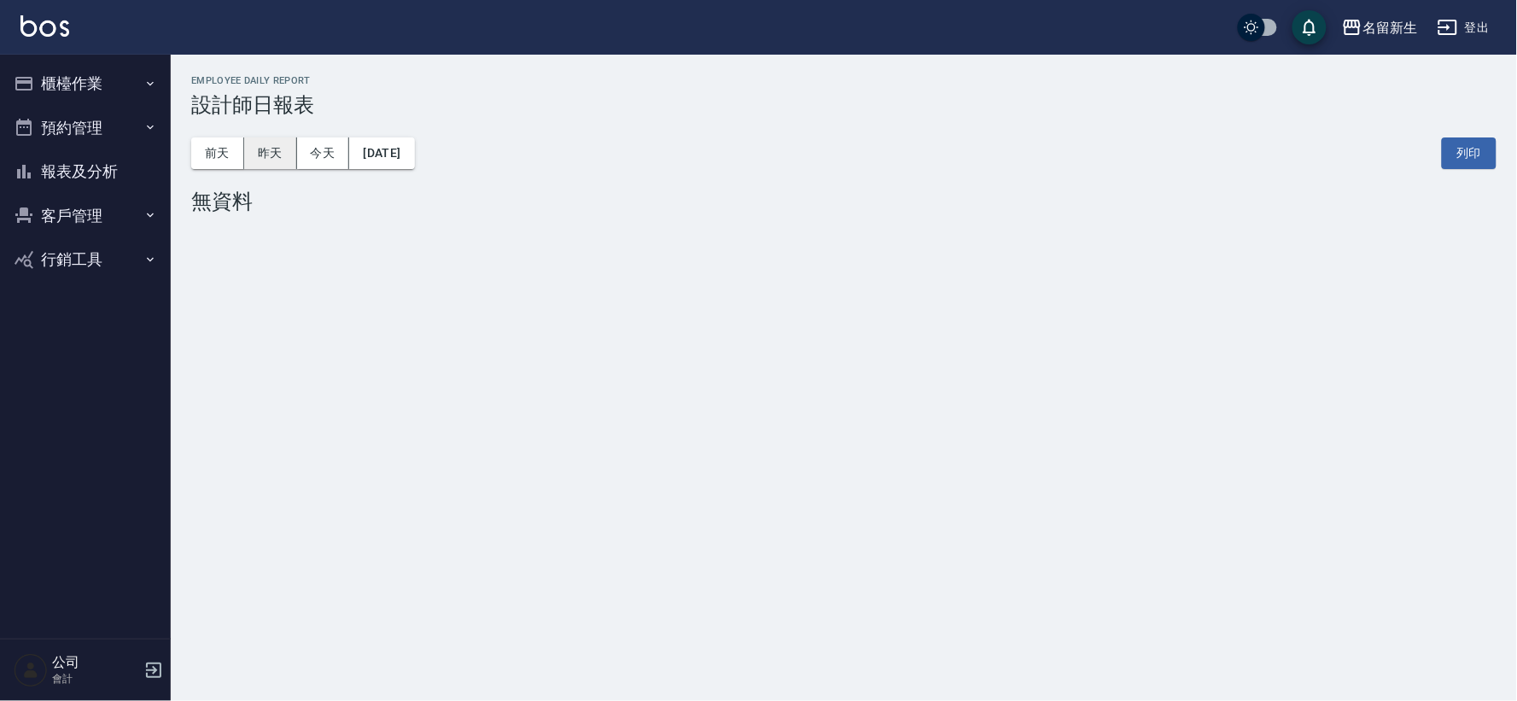
click at [269, 160] on button "昨天" at bounding box center [270, 153] width 53 height 32
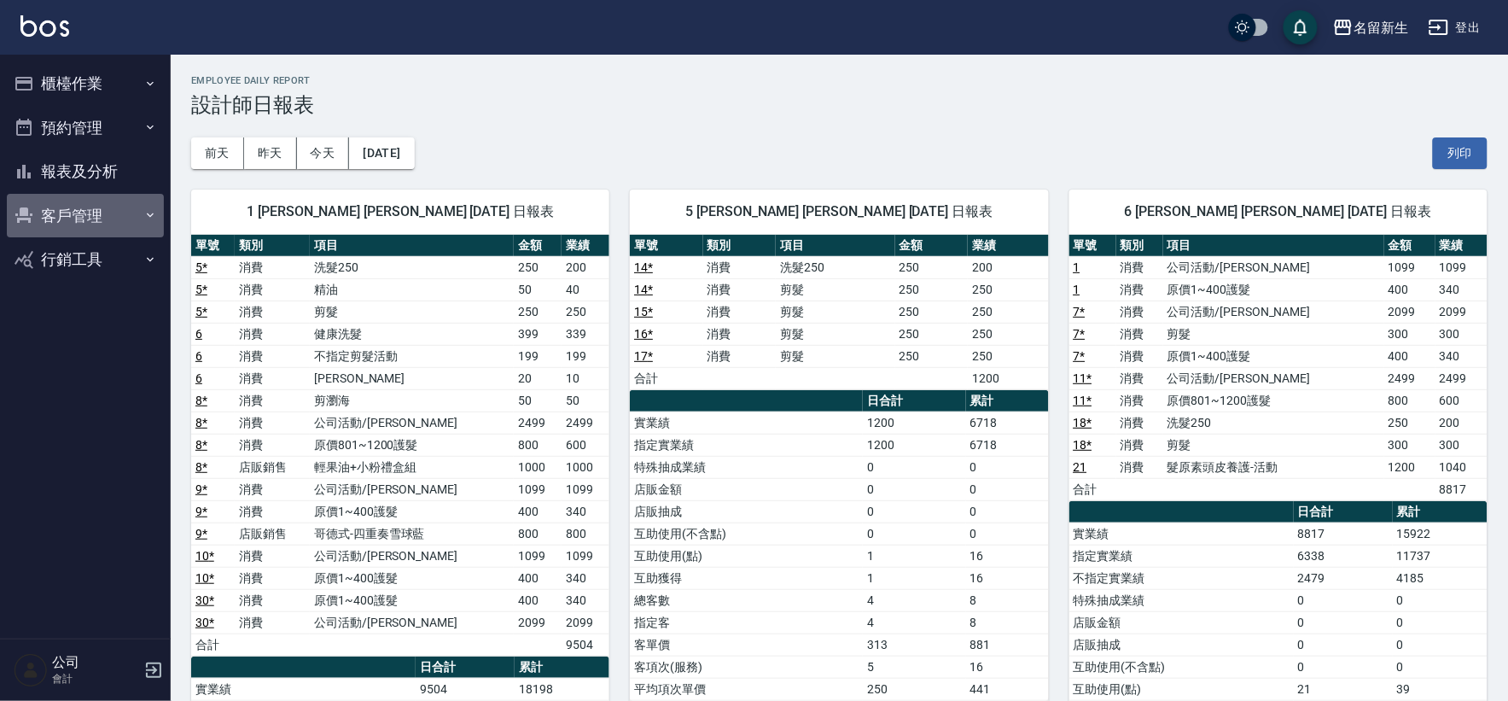
click at [92, 222] on button "客戶管理" at bounding box center [85, 216] width 157 height 44
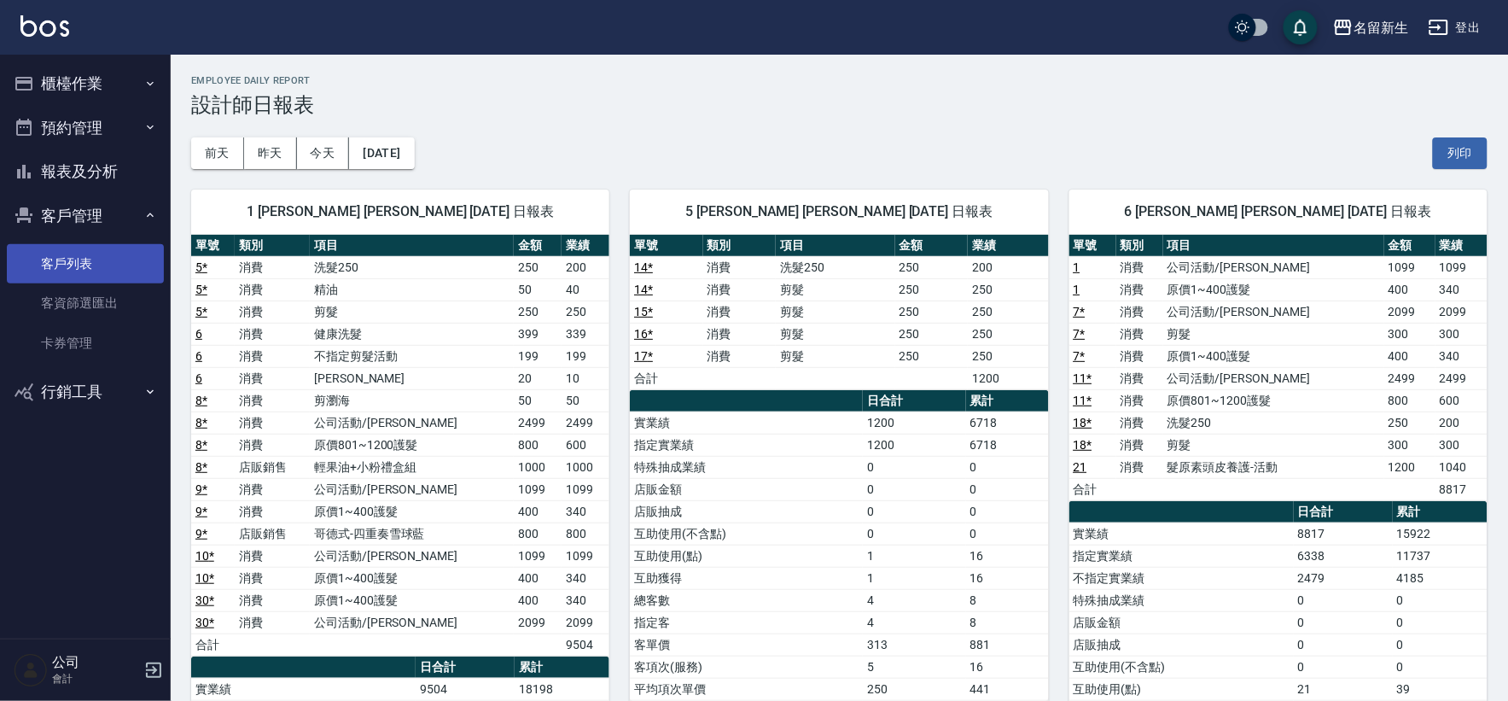
click at [111, 265] on link "客戶列表" at bounding box center [85, 263] width 157 height 39
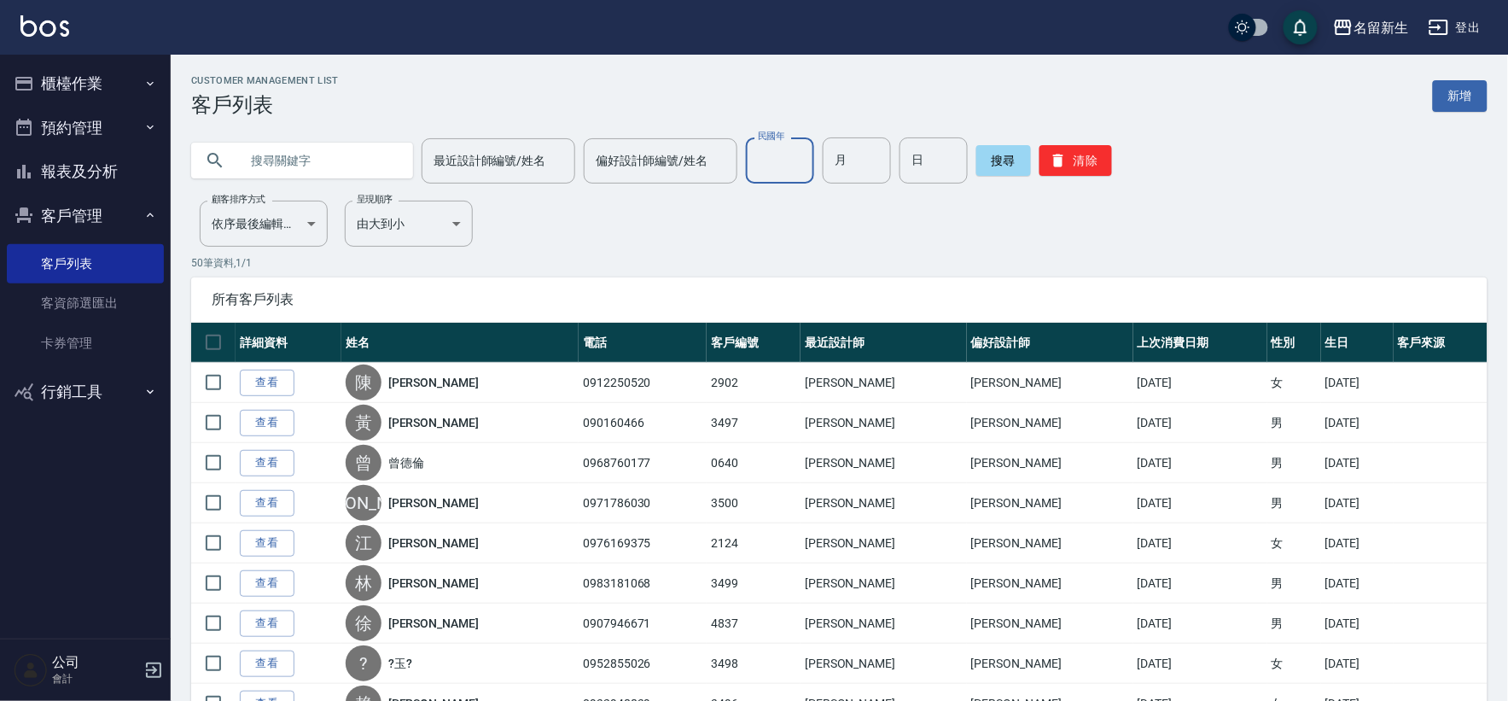
click at [794, 160] on input "民國年" at bounding box center [780, 160] width 68 height 46
type input "58"
type input "07"
type input "01"
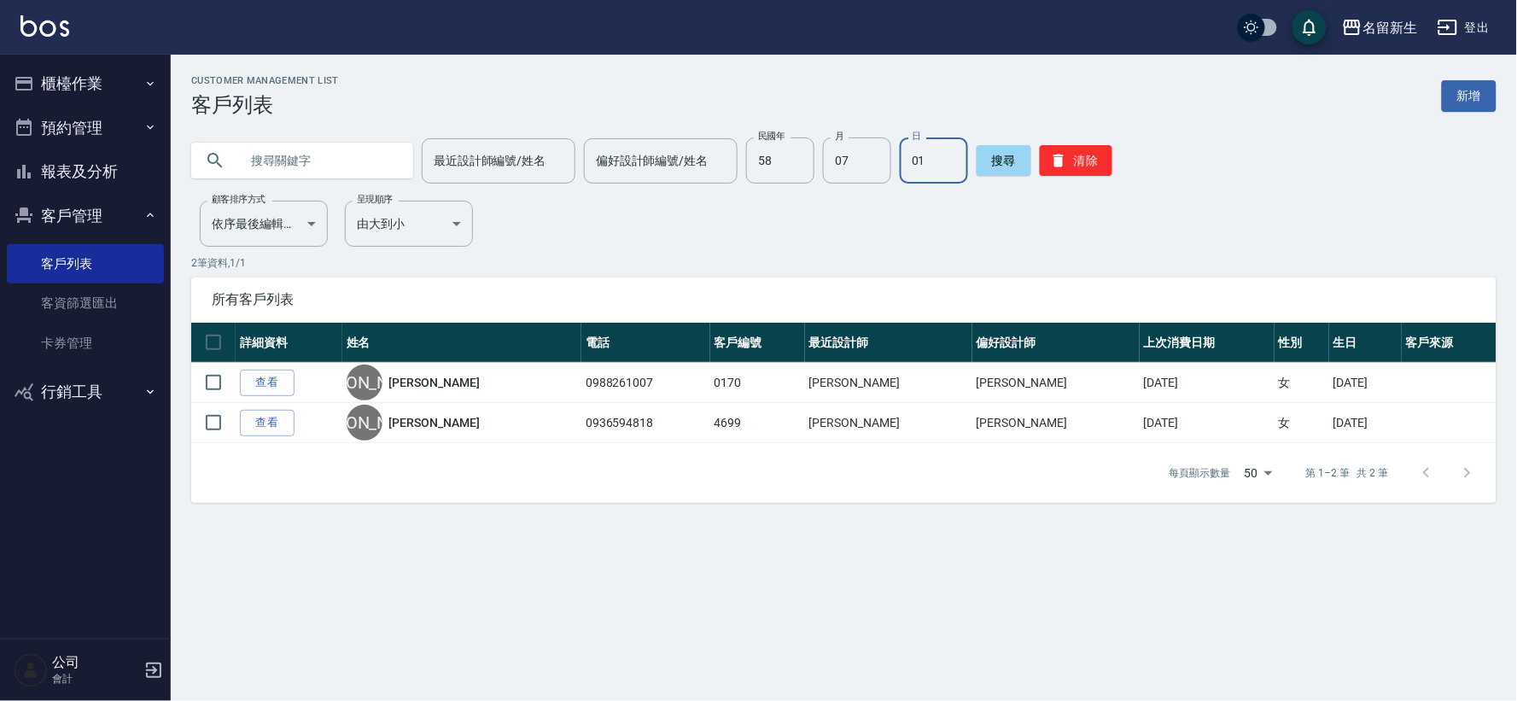
click at [87, 79] on button "櫃檯作業" at bounding box center [85, 83] width 157 height 44
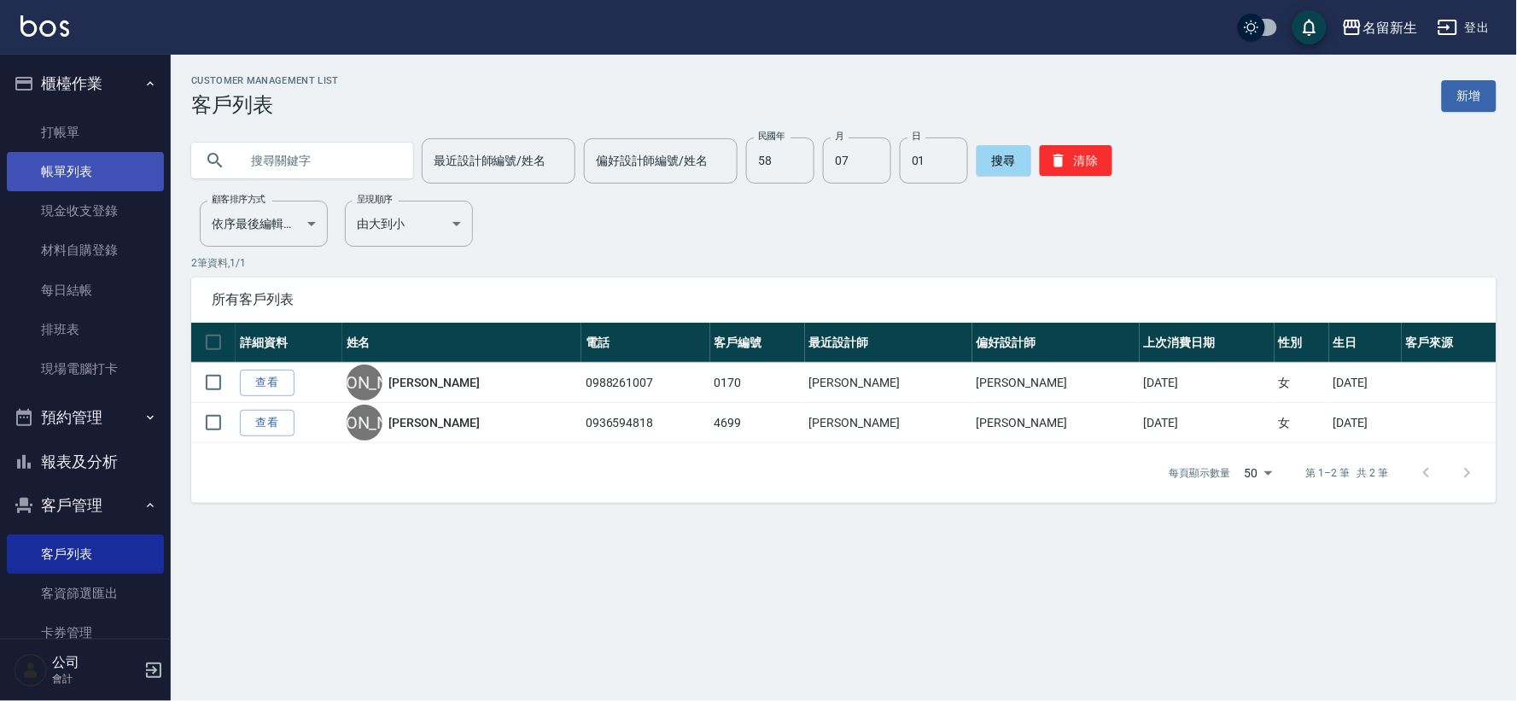
click at [91, 173] on link "帳單列表" at bounding box center [85, 171] width 157 height 39
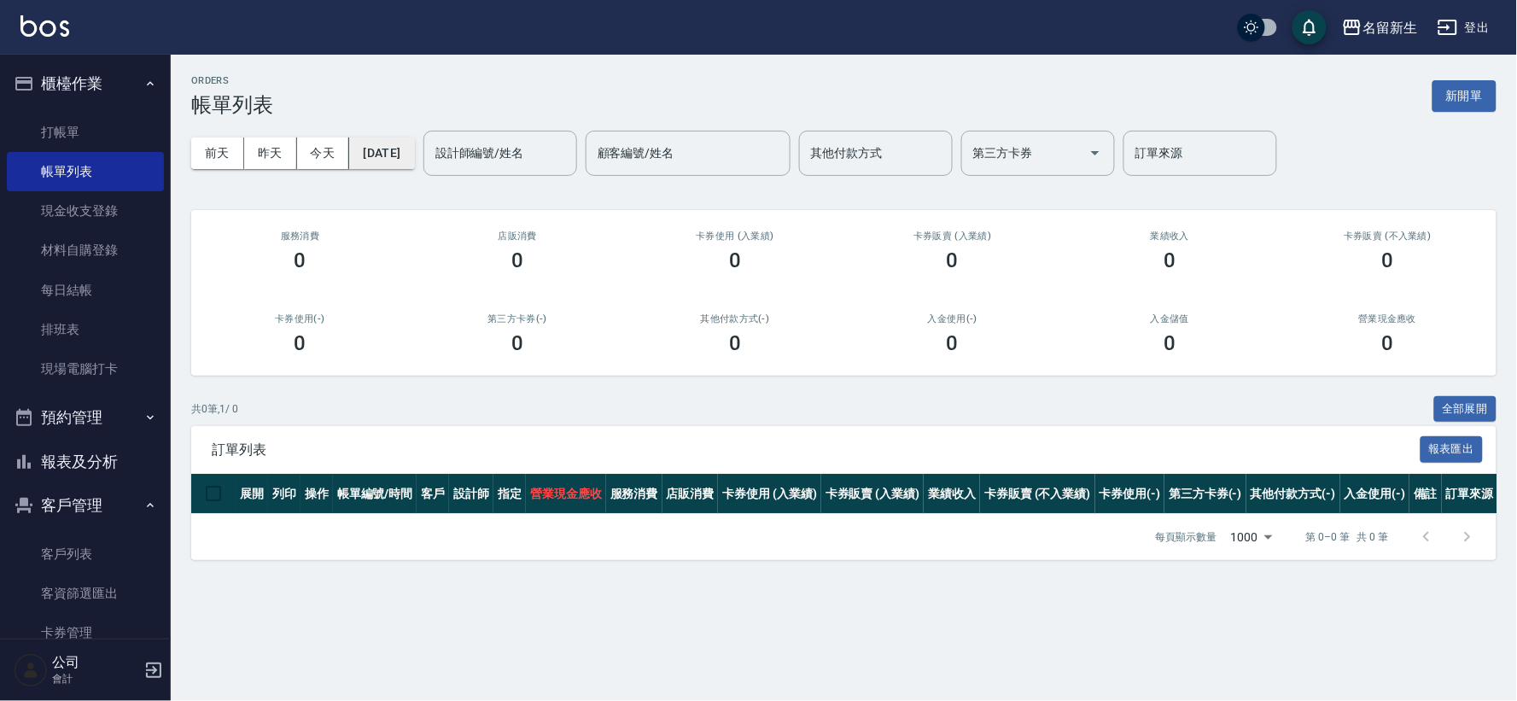
click at [402, 155] on button "[DATE]" at bounding box center [381, 153] width 65 height 32
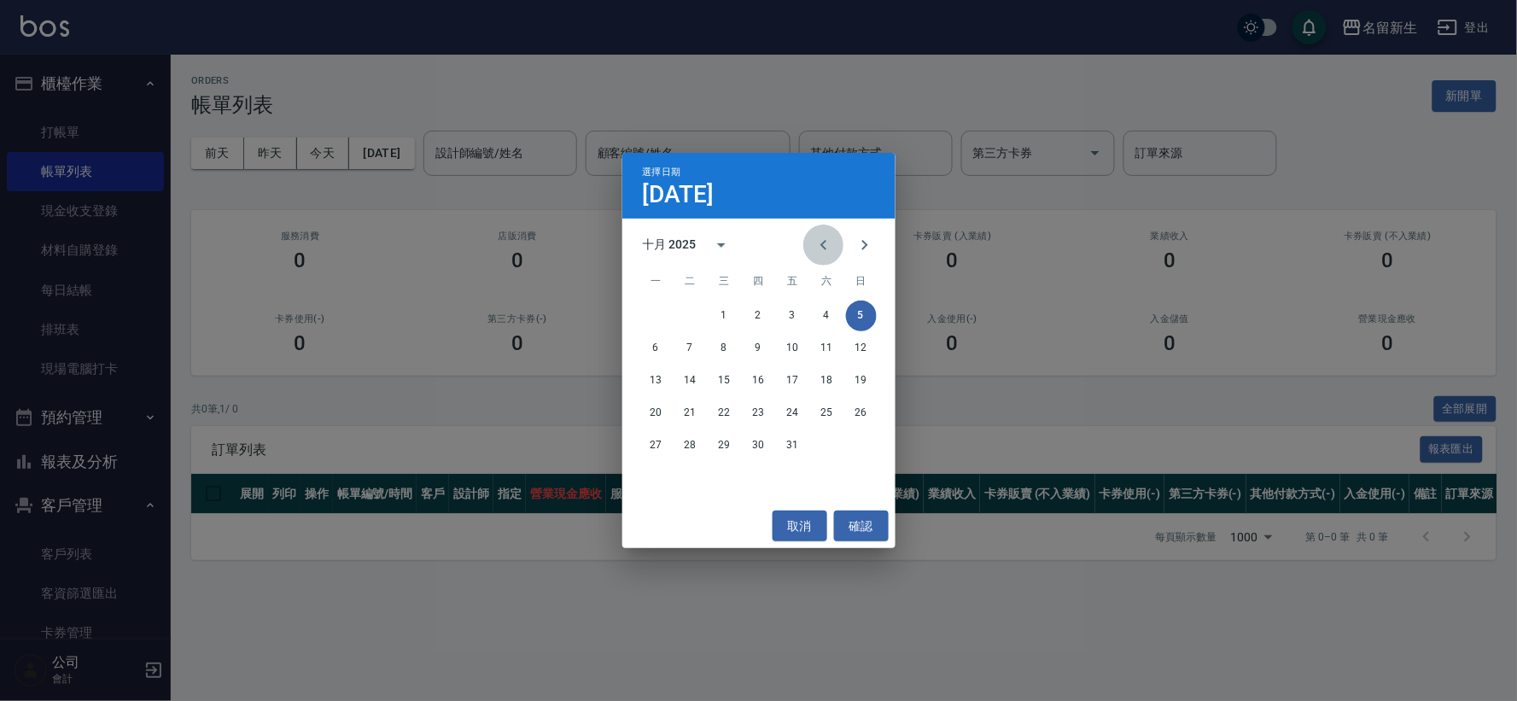
click at [822, 250] on icon "Previous month" at bounding box center [824, 245] width 20 height 20
click at [801, 415] on button "25" at bounding box center [793, 413] width 31 height 31
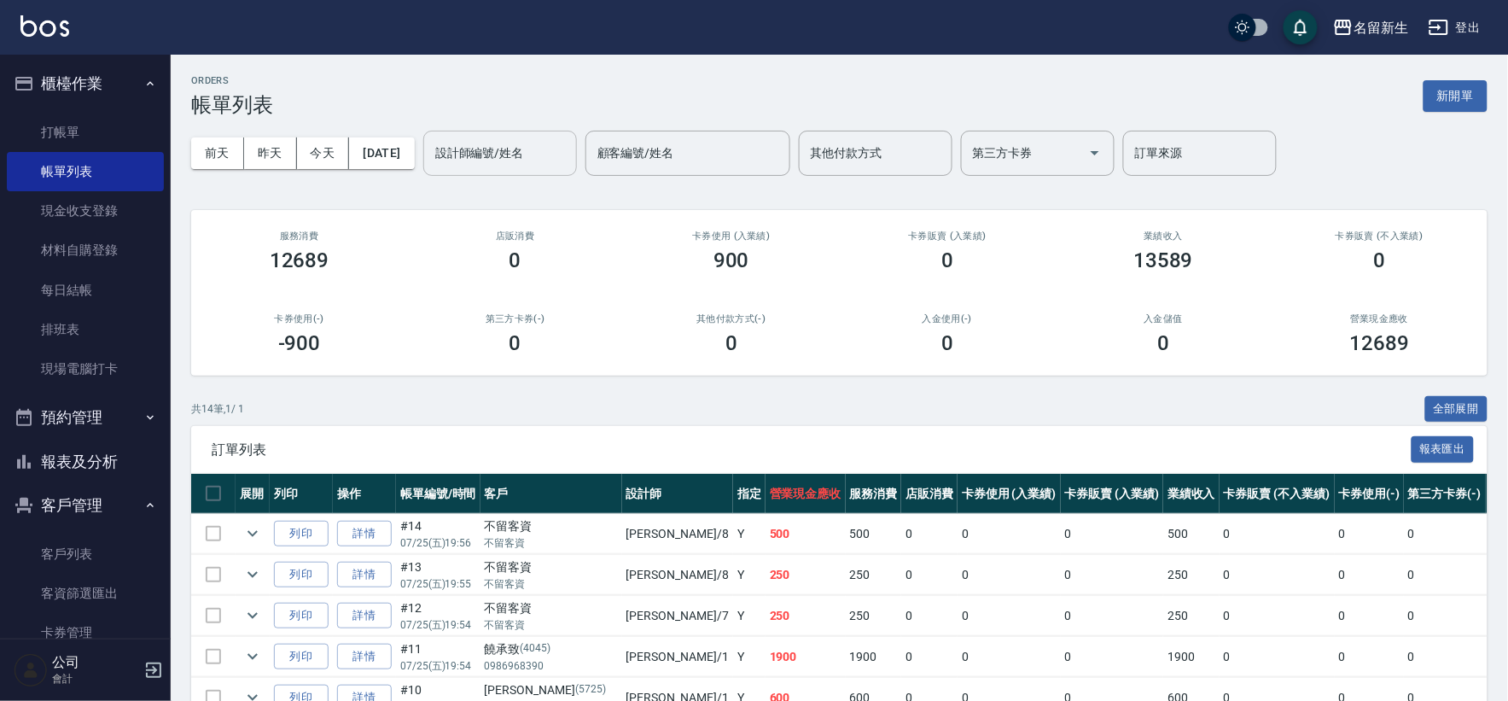
click at [518, 148] on div "設計師編號/姓名 設計師編號/姓名" at bounding box center [500, 153] width 154 height 45
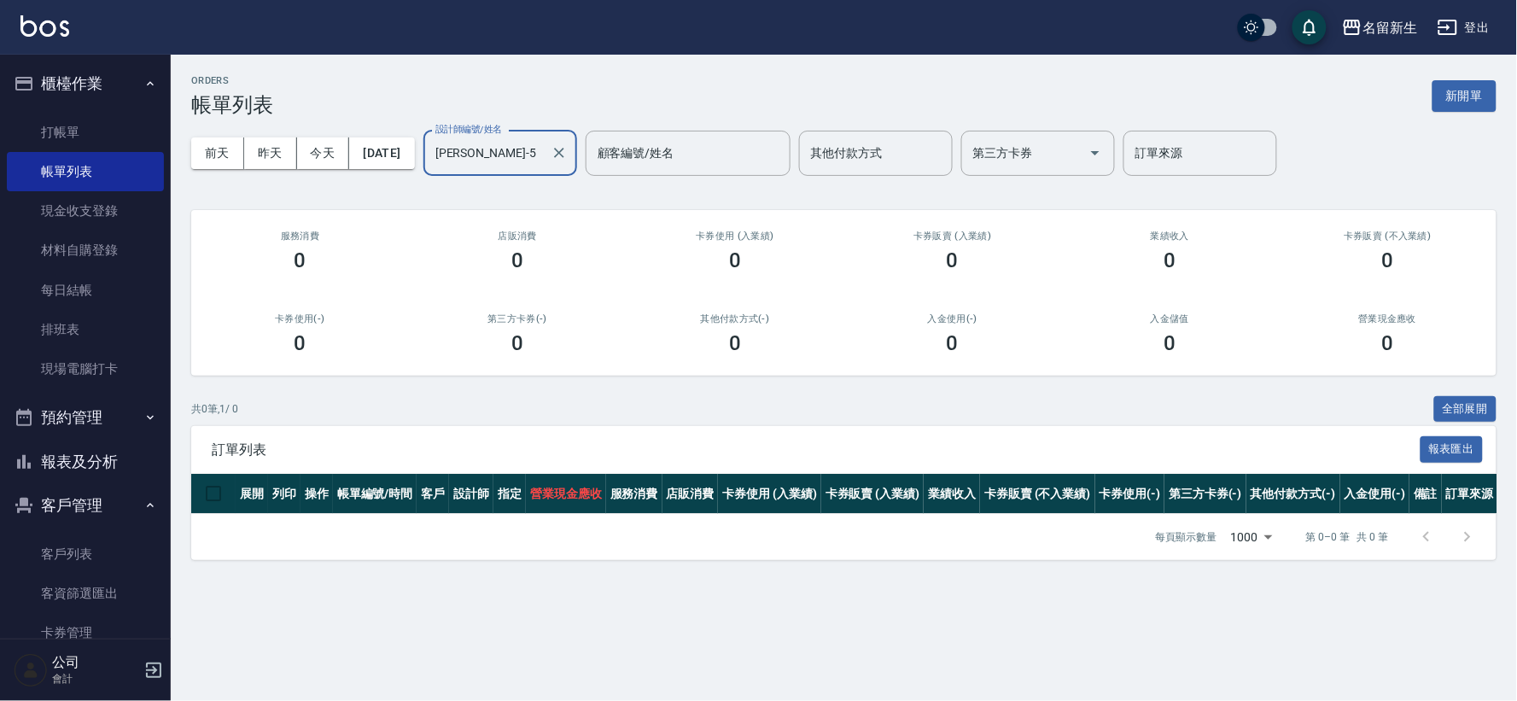
drag, startPoint x: 527, startPoint y: 155, endPoint x: 167, endPoint y: 156, distance: 359.4
click at [167, 156] on div "名留新生 登出 櫃檯作業 打帳單 帳單列表 現金收支登錄 材料自購登錄 每日結帳 排班表 現場電腦打卡 預約管理 預約管理 單日預約紀錄 單週預約紀錄 報表及…" at bounding box center [758, 350] width 1517 height 701
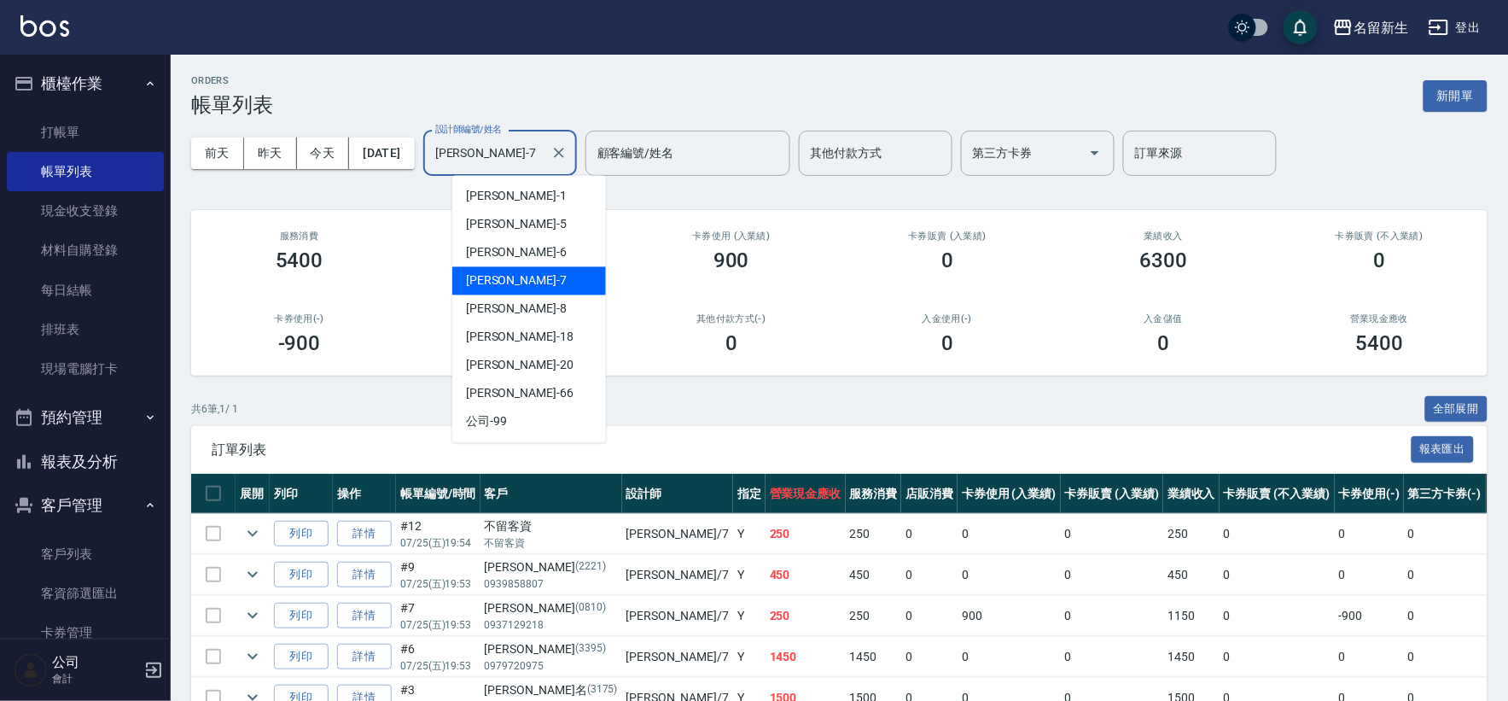
drag, startPoint x: 372, startPoint y: 151, endPoint x: 100, endPoint y: 98, distance: 277.4
click at [115, 109] on div "名留新生 登出 櫃檯作業 打帳單 帳單列表 現金收支登錄 材料自購登錄 每日結帳 排班表 現場電腦打卡 預約管理 預約管理 單日預約紀錄 單週預約紀錄 報表及…" at bounding box center [754, 413] width 1508 height 826
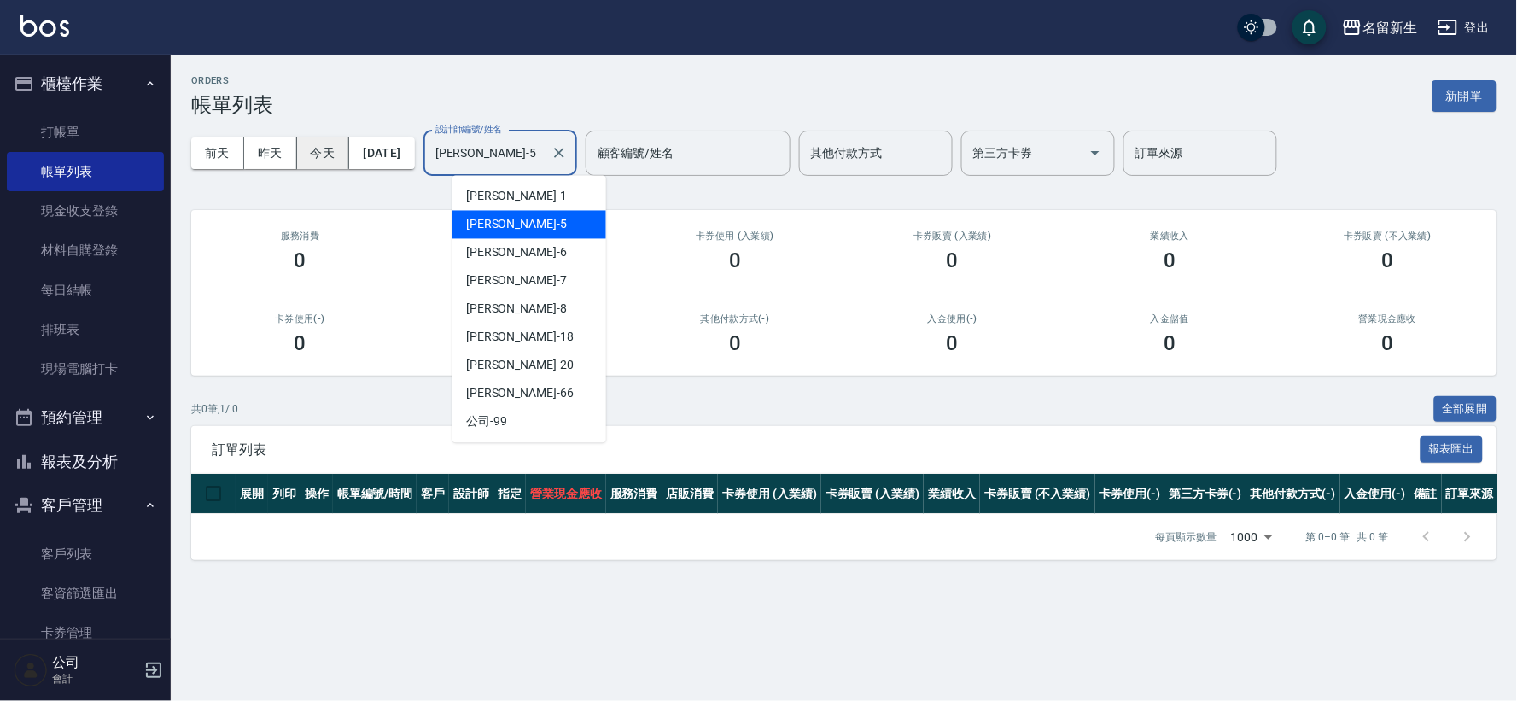
drag, startPoint x: 516, startPoint y: 155, endPoint x: 333, endPoint y: 157, distance: 182.7
click at [333, 157] on div "[DATE] [DATE] [DATE] [DATE] 設計師編號/姓名 [PERSON_NAME]-5 設計師編號/姓名 顧客編號/姓名 顧客編號/姓名 其…" at bounding box center [843, 153] width 1305 height 73
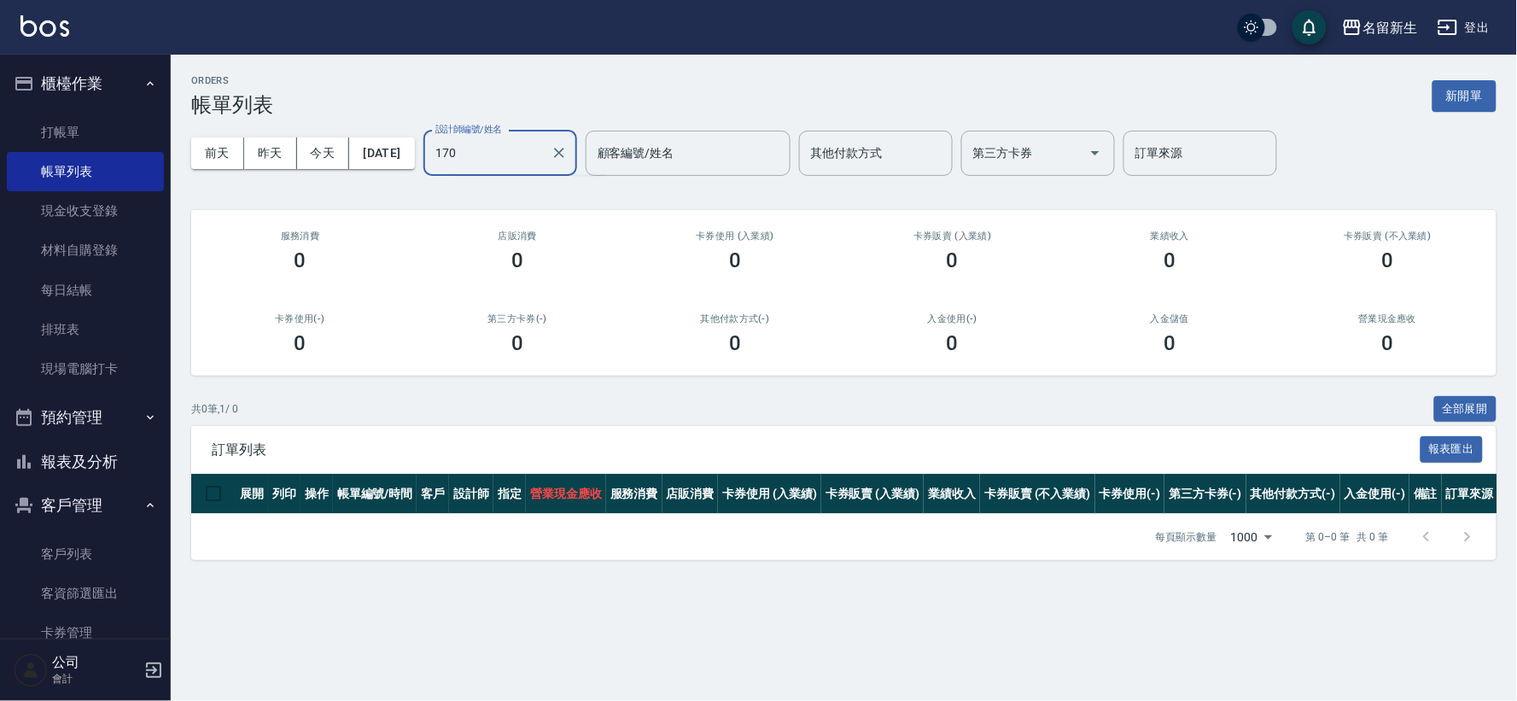
type input "170"
click at [526, 158] on input "170" at bounding box center [487, 153] width 113 height 30
click at [568, 159] on icon "Clear" at bounding box center [559, 152] width 17 height 17
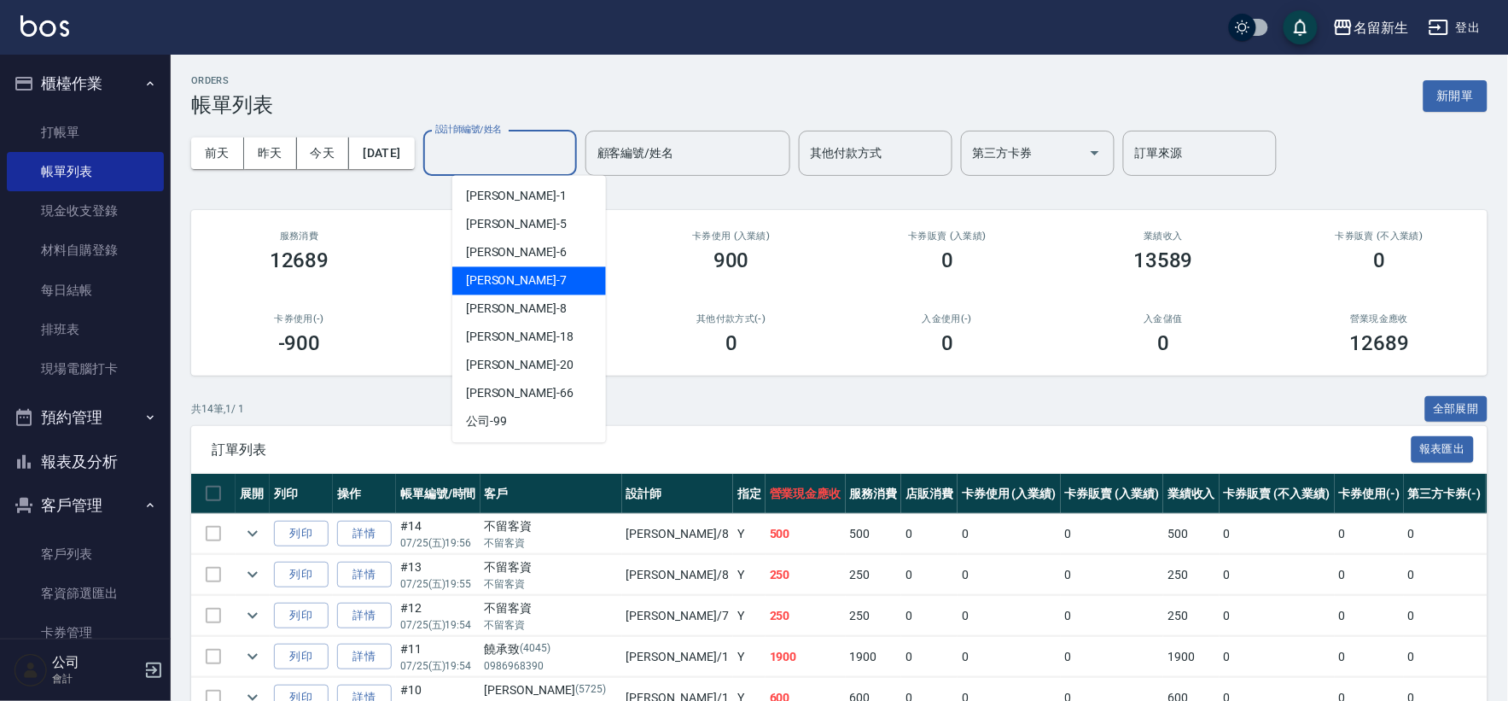
click at [541, 276] on div "[PERSON_NAME]-7" at bounding box center [529, 281] width 154 height 28
drag, startPoint x: 509, startPoint y: 155, endPoint x: 183, endPoint y: 196, distance: 328.8
click at [183, 196] on div "ORDERS 帳單列表 新開單 [DATE] [DATE] [DATE] [DATE] 設計師編號/姓名 [PERSON_NAME]-7 設計師編號/姓名 顧…" at bounding box center [840, 441] width 1338 height 772
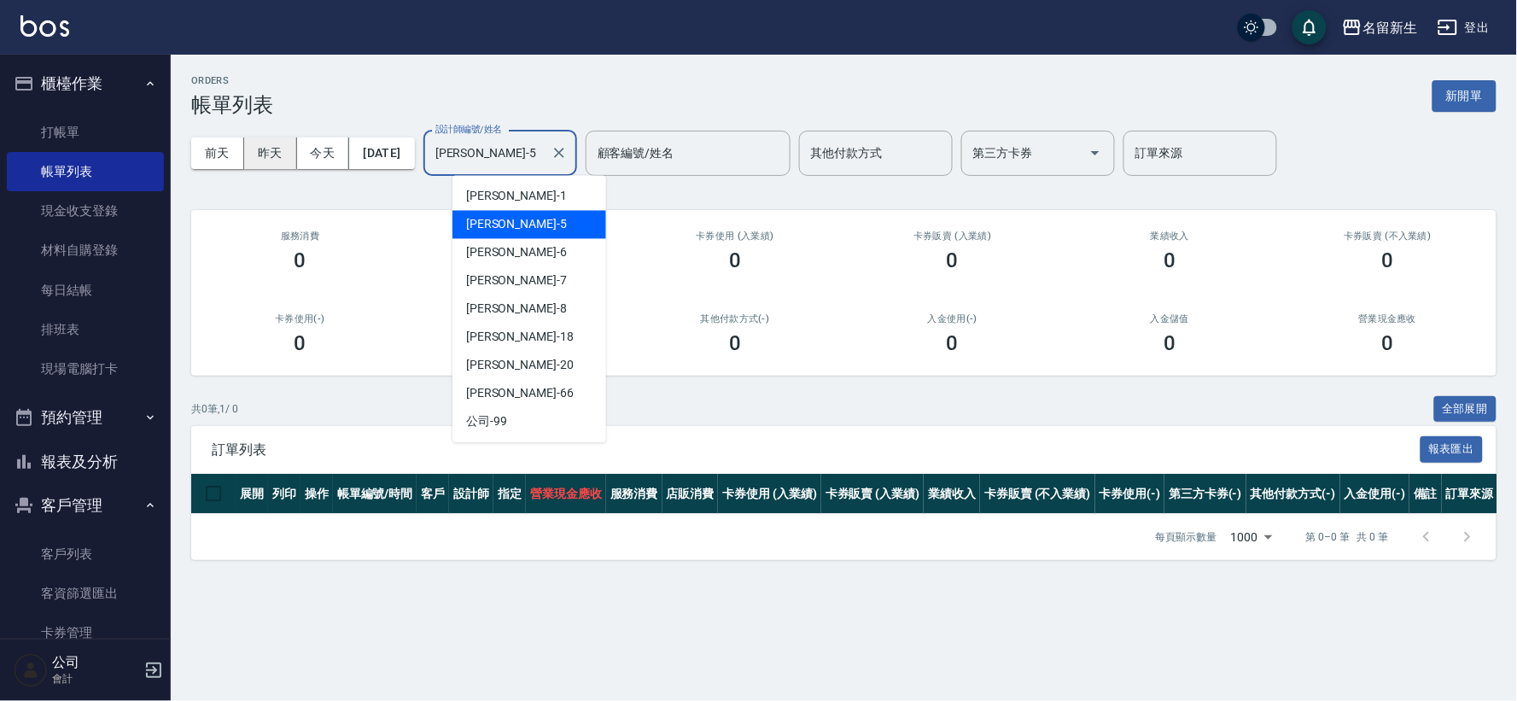
click at [275, 145] on div "[DATE] [DATE] [DATE] [DATE] 設計師編號/姓名 [PERSON_NAME]-5 設計師編號/姓名 顧客編號/姓名 顧客編號/姓名 其…" at bounding box center [843, 153] width 1305 height 73
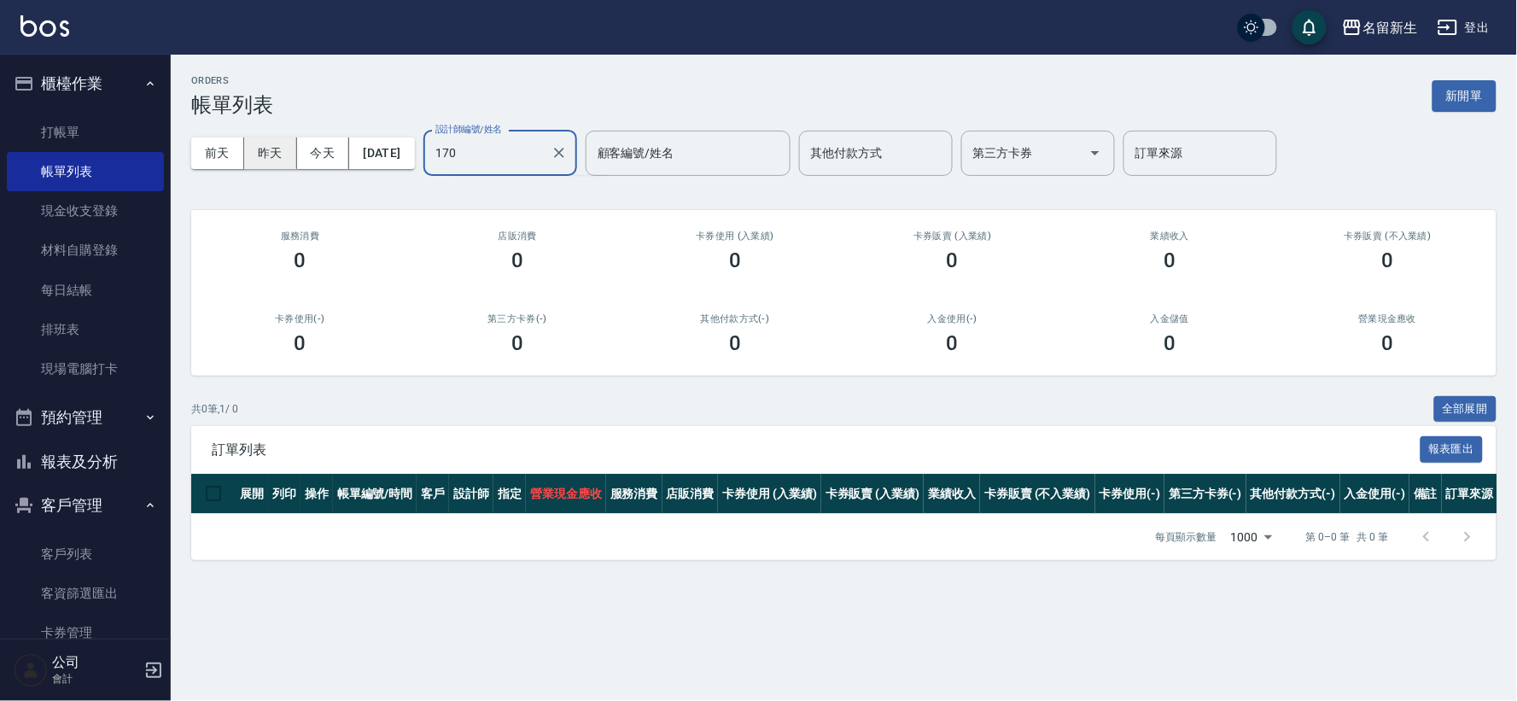
type input "170"
click at [564, 150] on icon "Clear" at bounding box center [559, 153] width 10 height 10
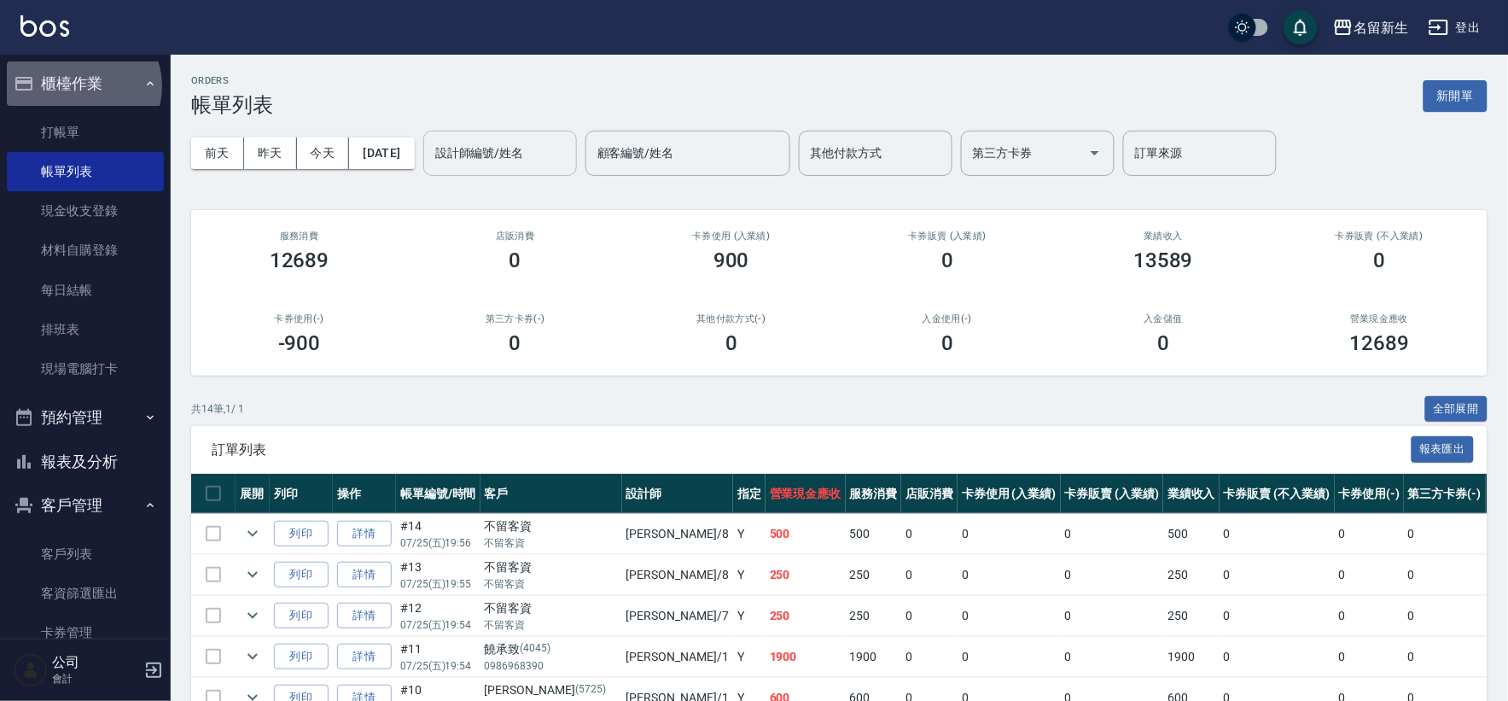
click at [82, 86] on button "櫃檯作業" at bounding box center [85, 83] width 157 height 44
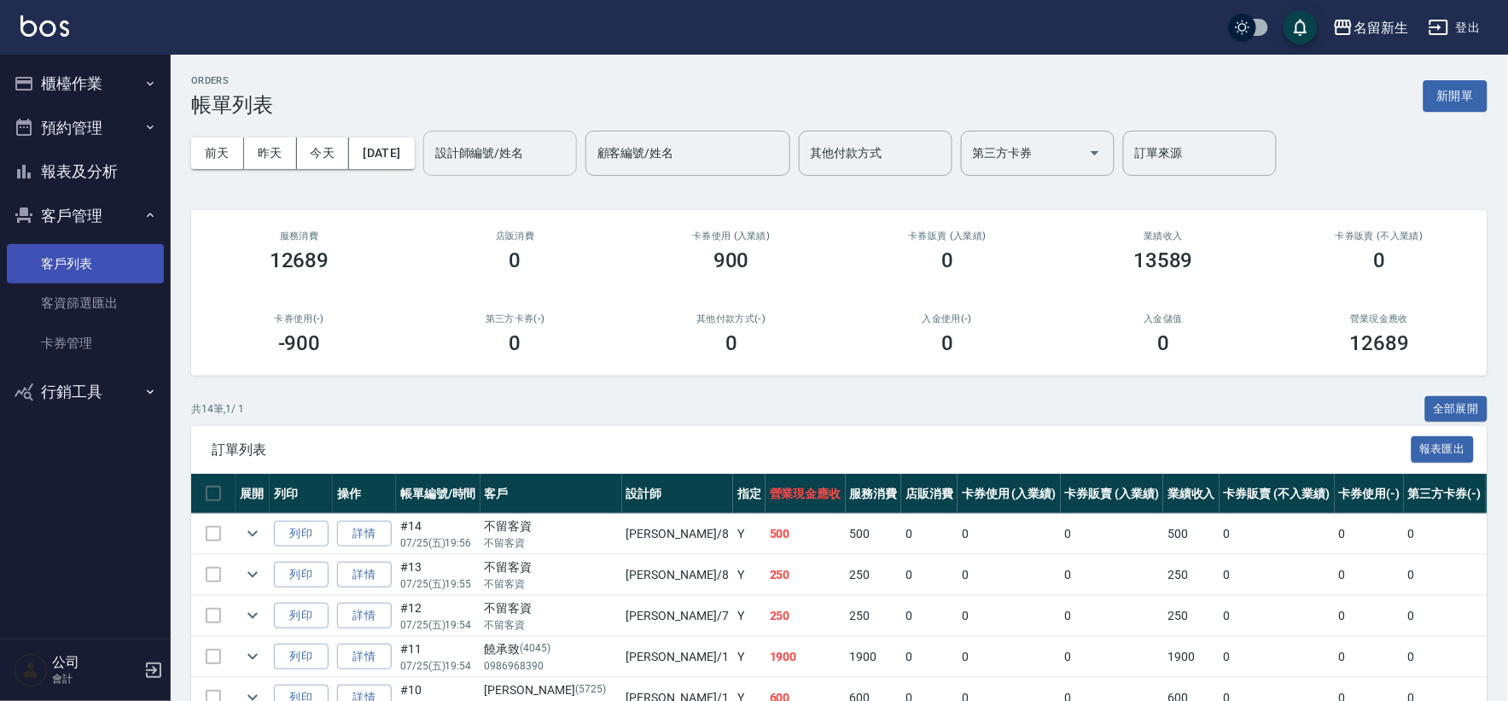
click at [78, 273] on link "客戶列表" at bounding box center [85, 263] width 157 height 39
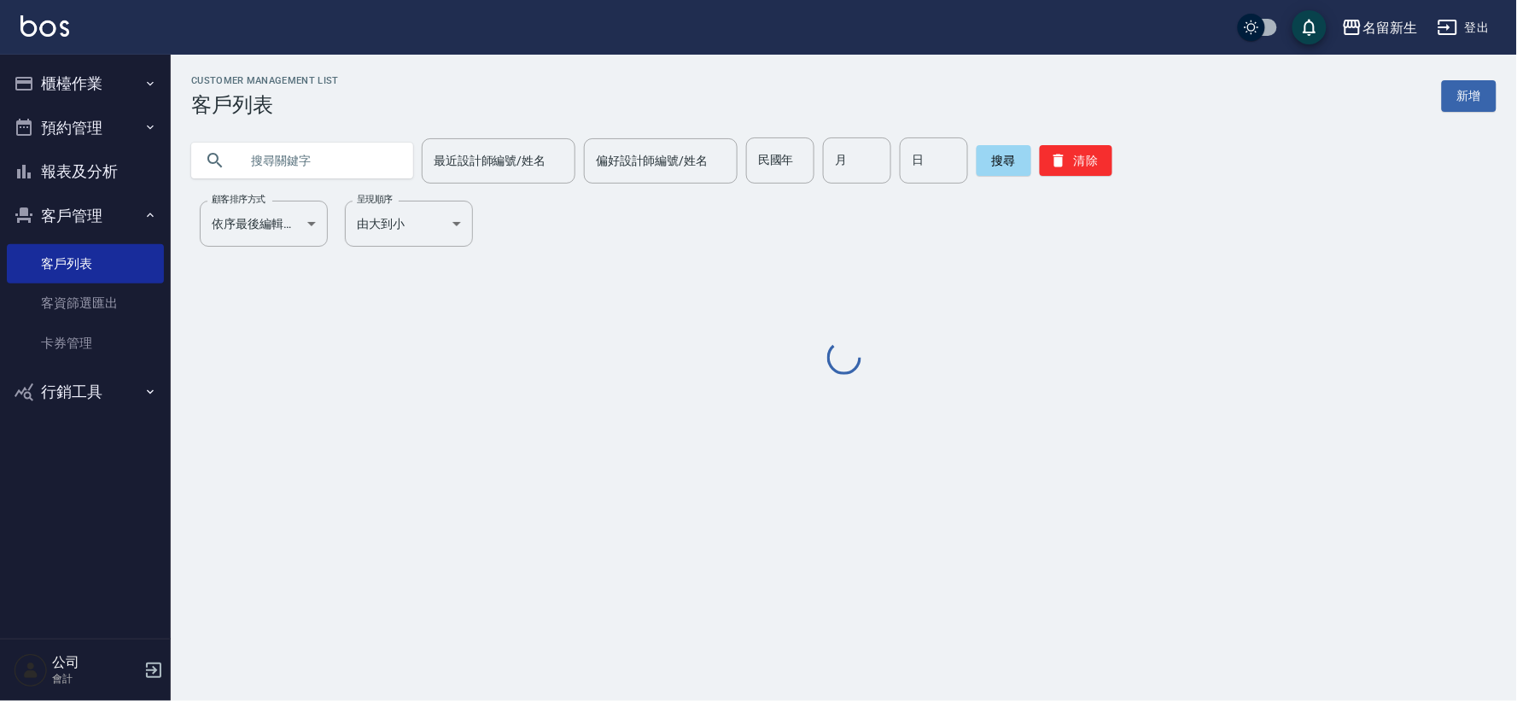
click at [325, 143] on input "text" at bounding box center [319, 160] width 160 height 46
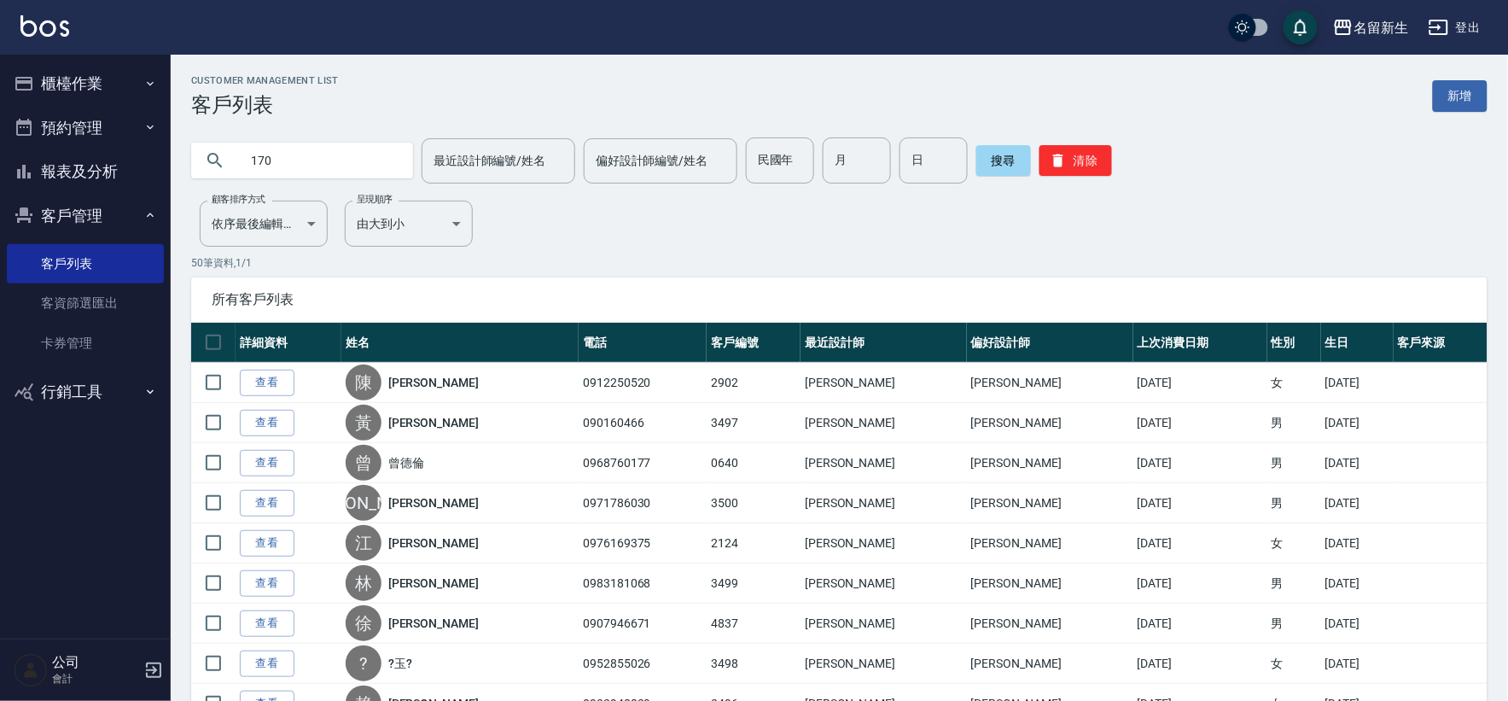
type input "170"
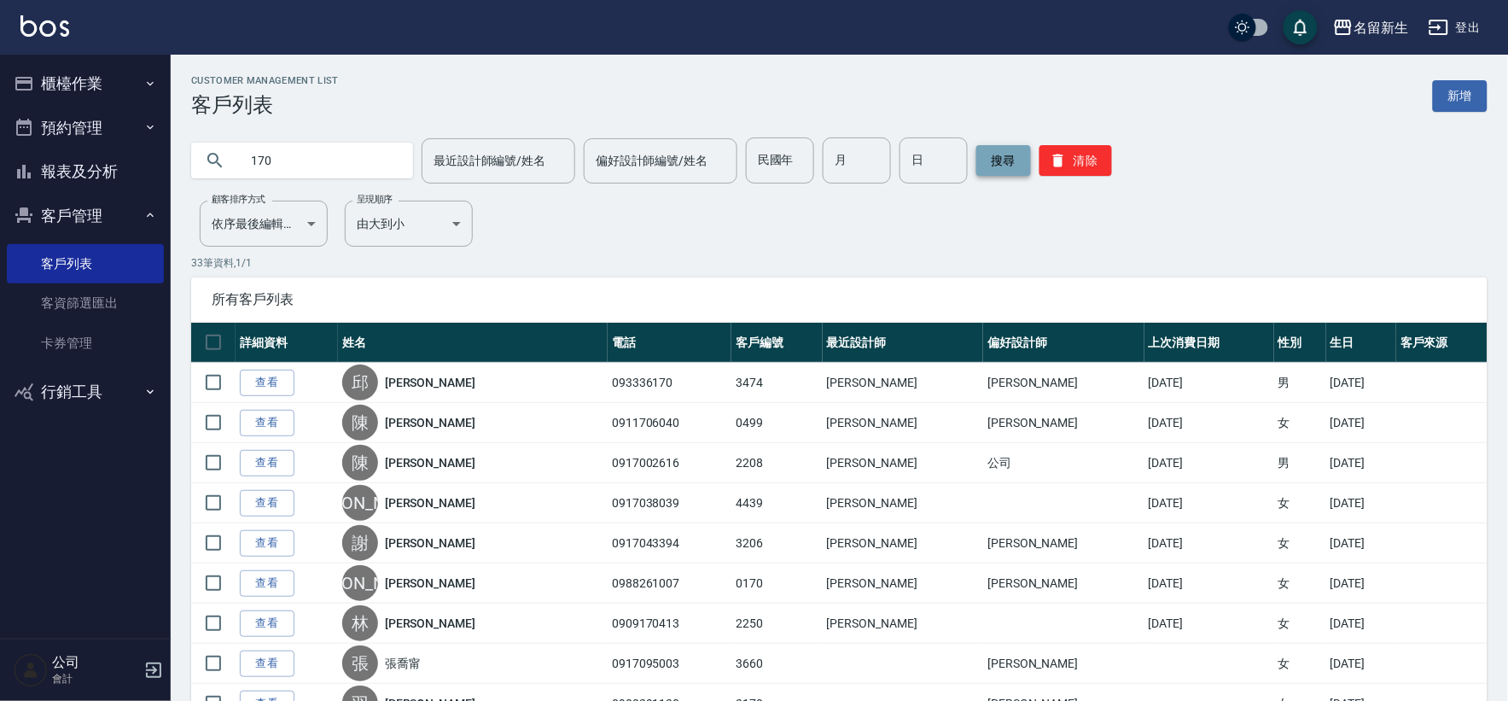
click at [1005, 169] on button "搜尋" at bounding box center [1004, 160] width 55 height 31
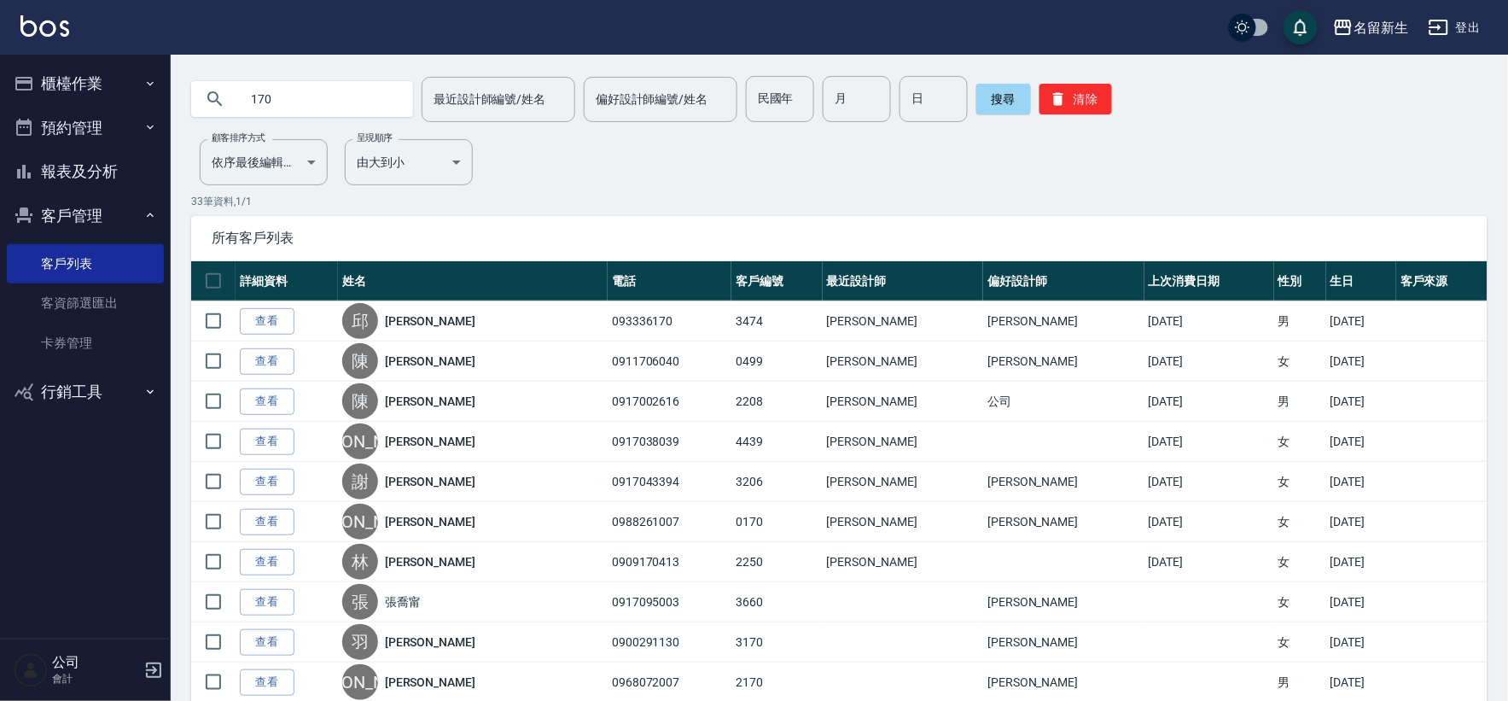
scroll to position [95, 0]
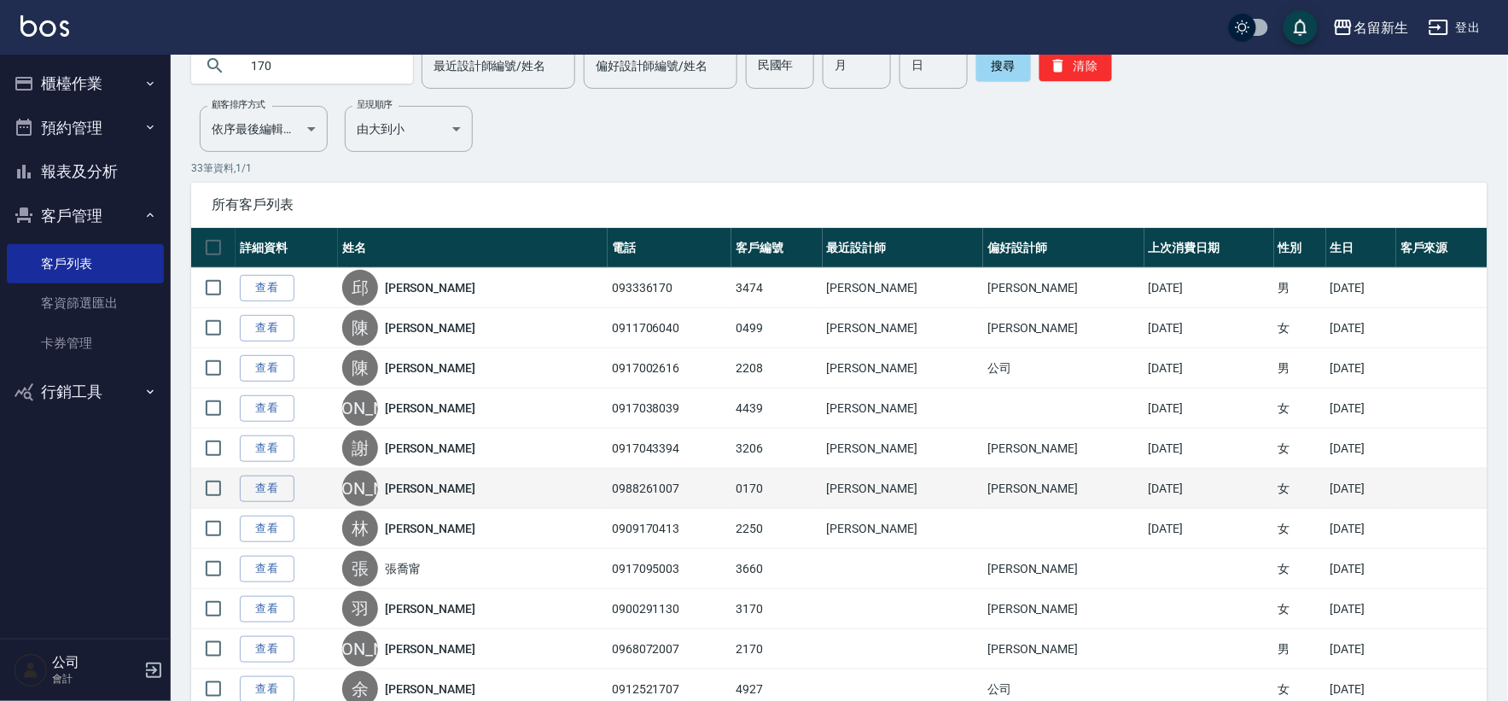
click at [412, 487] on link "[PERSON_NAME]" at bounding box center [430, 488] width 90 height 17
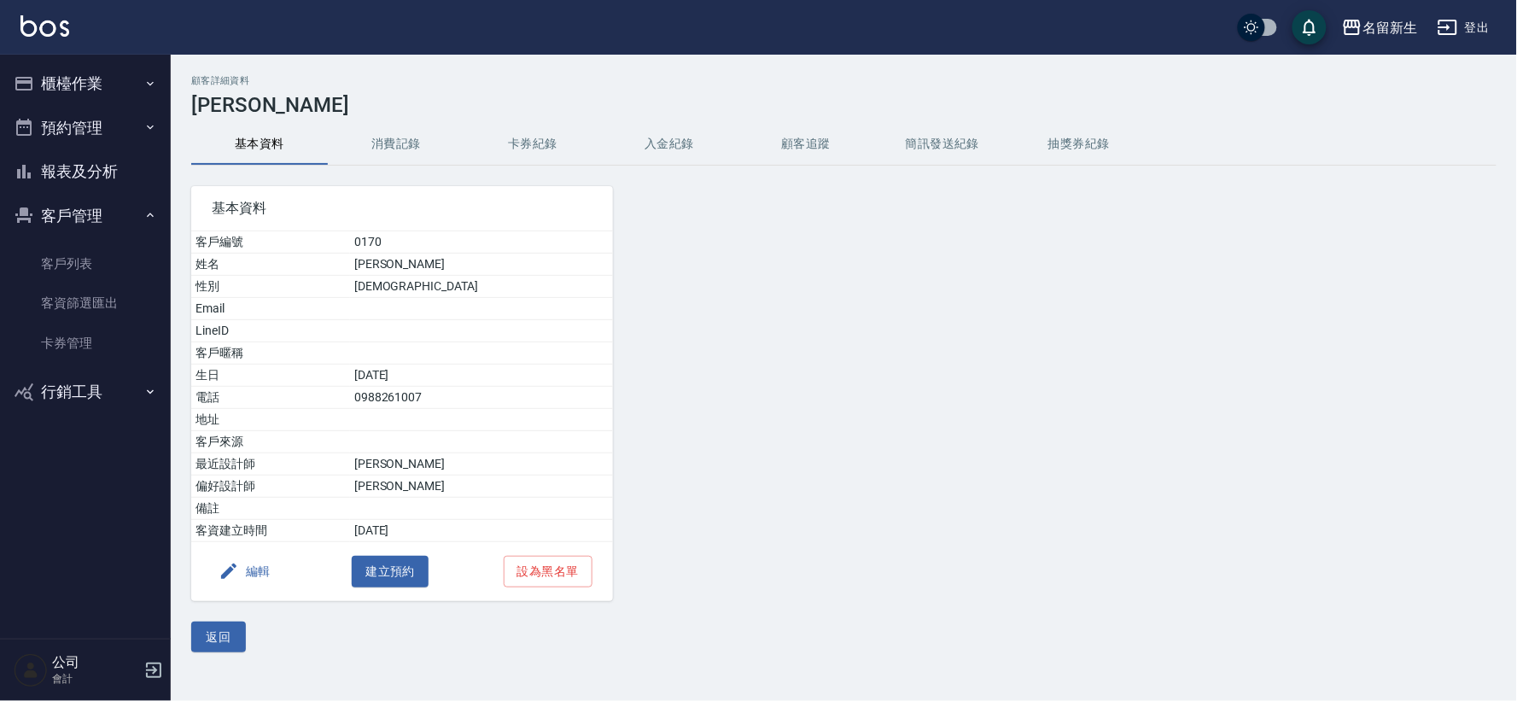
click at [415, 142] on button "消費記錄" at bounding box center [396, 144] width 137 height 41
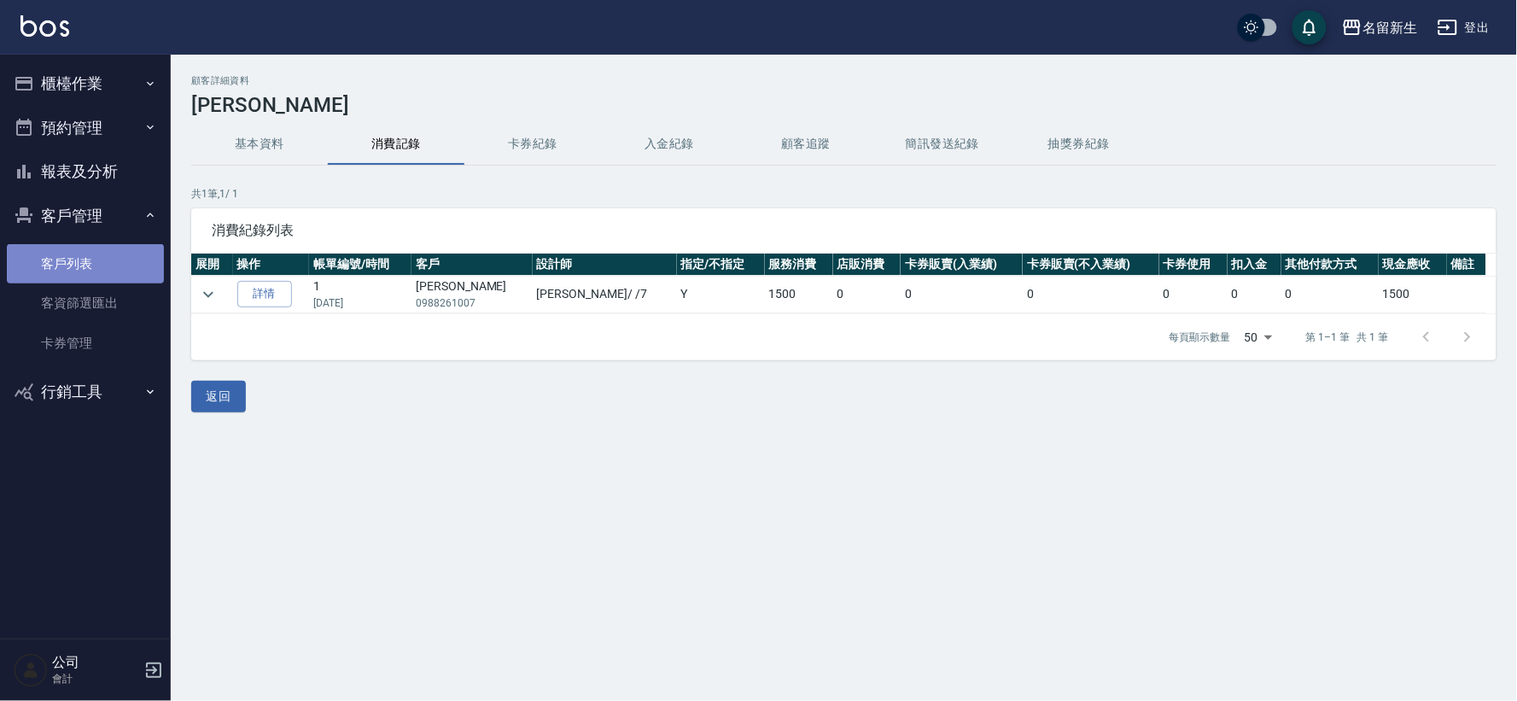
click at [98, 266] on link "客戶列表" at bounding box center [85, 263] width 157 height 39
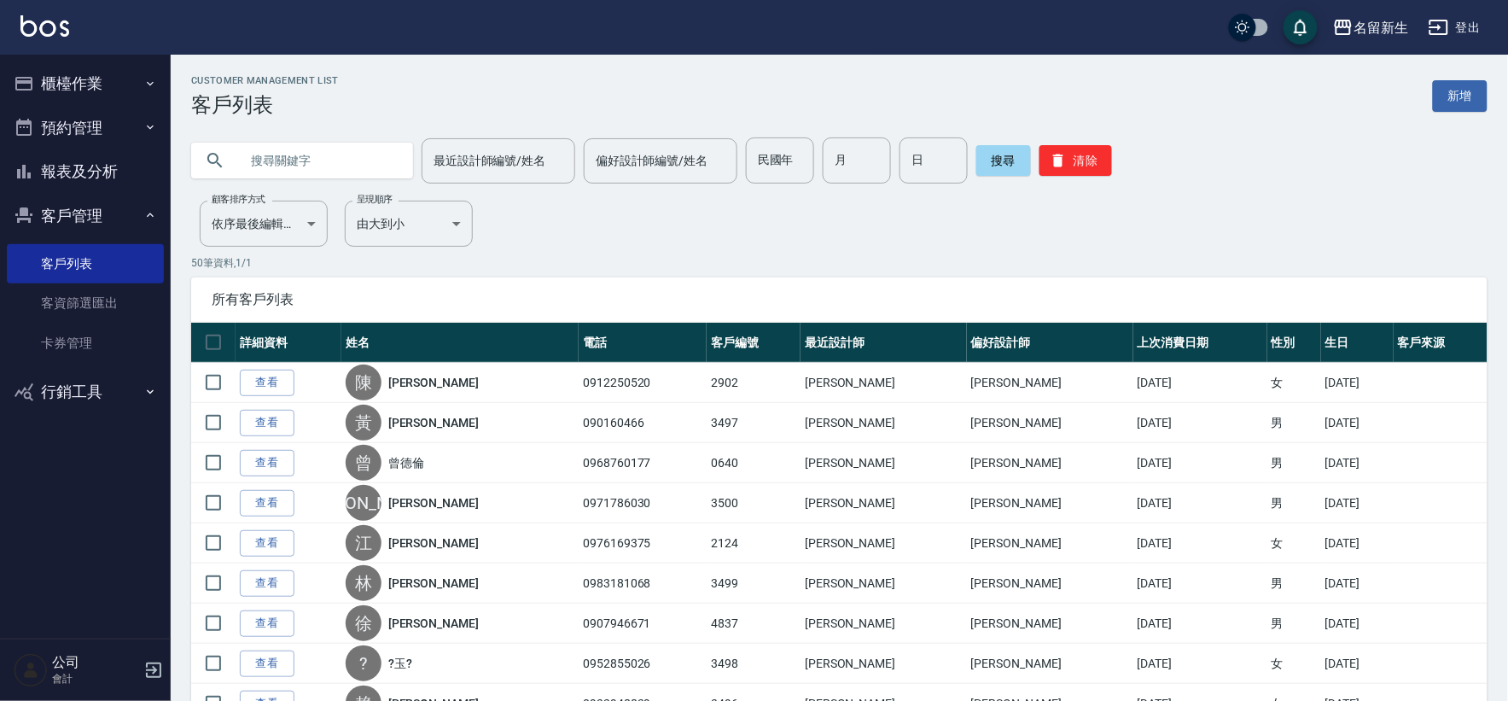
click at [1013, 143] on div "搜尋 清除" at bounding box center [1045, 160] width 136 height 46
drag, startPoint x: 1110, startPoint y: 149, endPoint x: 1101, endPoint y: 160, distance: 14.0
click at [1110, 151] on div "最近設計師編號/姓名 最近設計師編號/姓名 偏好設計師編號/姓名 偏好設計師編號/姓名 民國年 民國年 月 月 日 日 搜尋 清除" at bounding box center [839, 160] width 1297 height 46
click at [1101, 160] on button "清除" at bounding box center [1076, 160] width 73 height 31
click at [1088, 164] on button "清除" at bounding box center [1076, 160] width 73 height 31
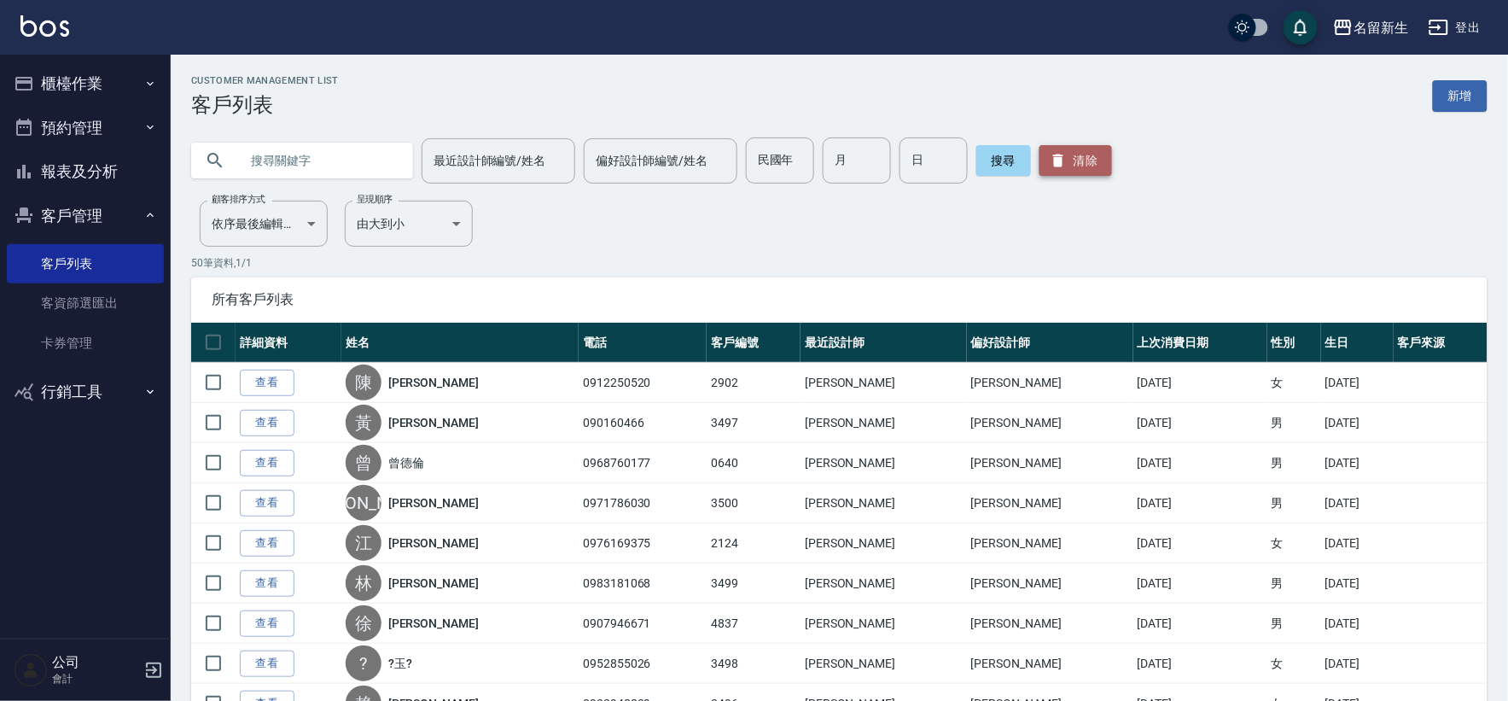
click at [1088, 164] on button "清除" at bounding box center [1076, 160] width 73 height 31
click at [359, 156] on input "text" at bounding box center [319, 160] width 160 height 46
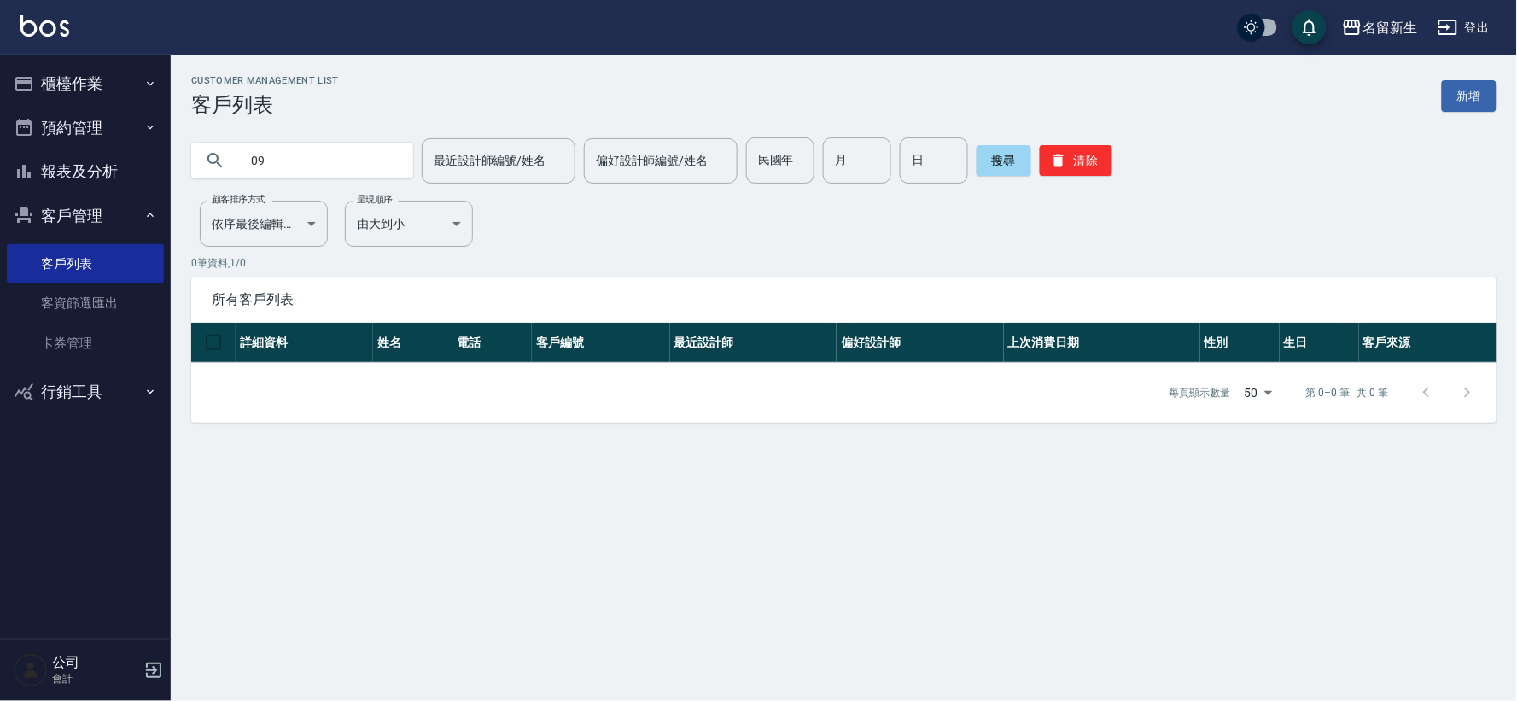
type input "0"
type input "0933067980"
click at [1054, 148] on button "清除" at bounding box center [1076, 160] width 73 height 31
